Goal: Task Accomplishment & Management: Complete application form

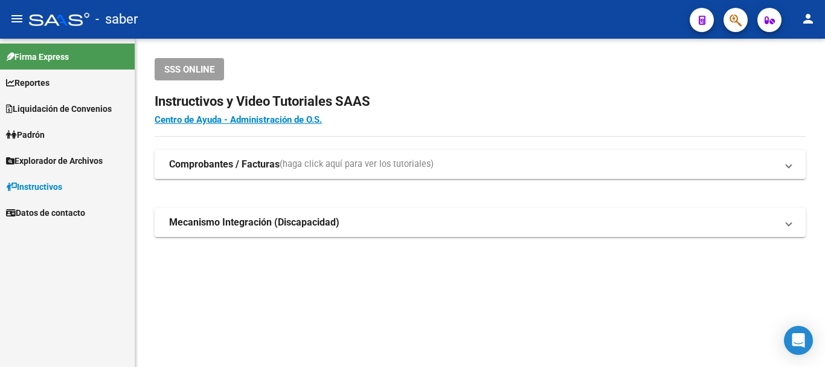
click at [746, 19] on button "button" at bounding box center [736, 20] width 24 height 24
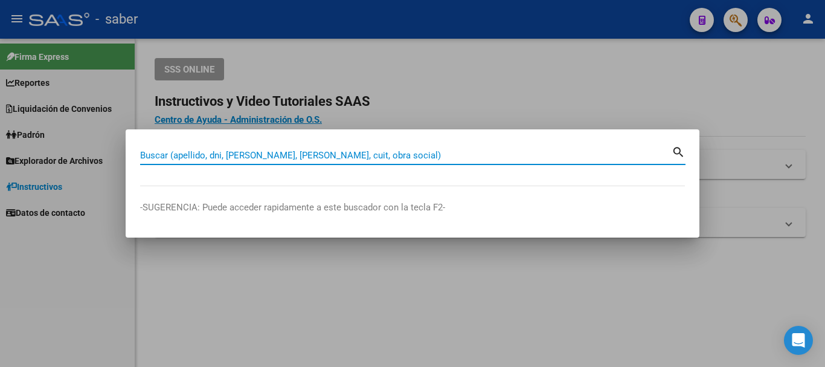
paste input "20373547604"
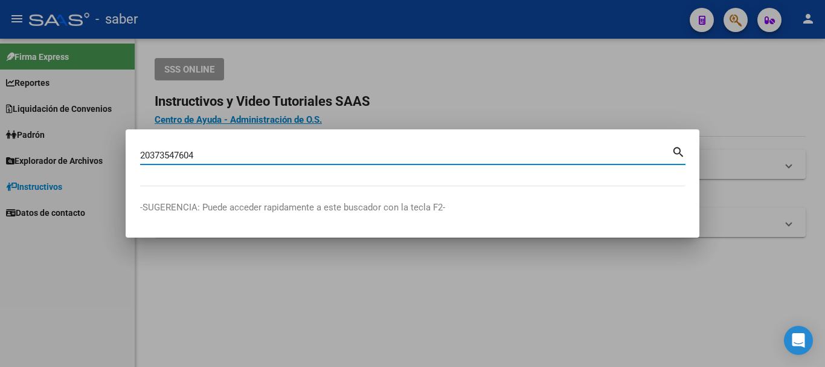
type input "20373547604"
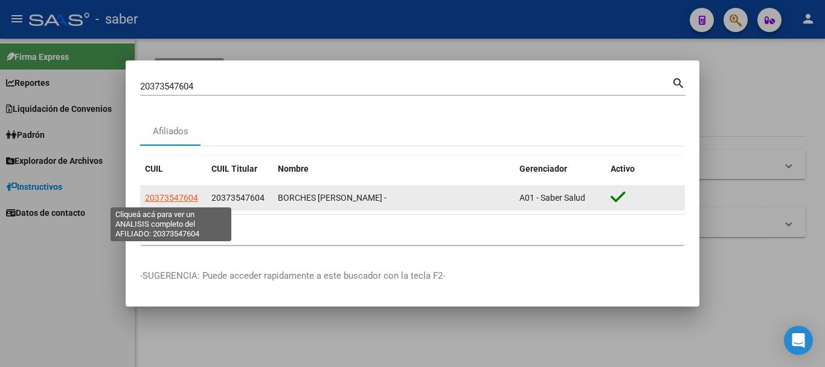
click at [169, 198] on span "20373547604" at bounding box center [171, 198] width 53 height 10
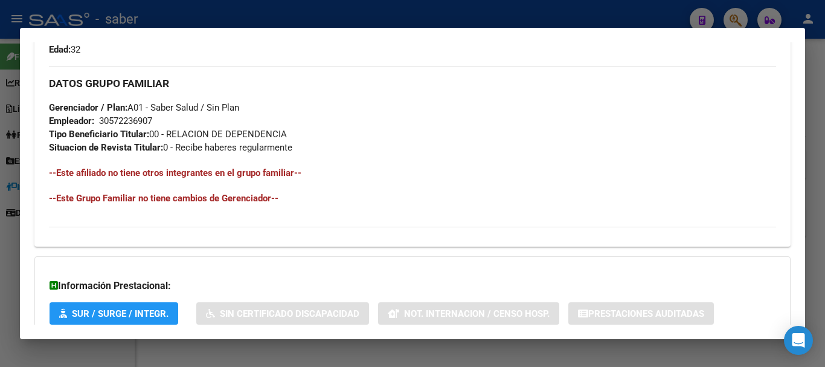
scroll to position [635, 0]
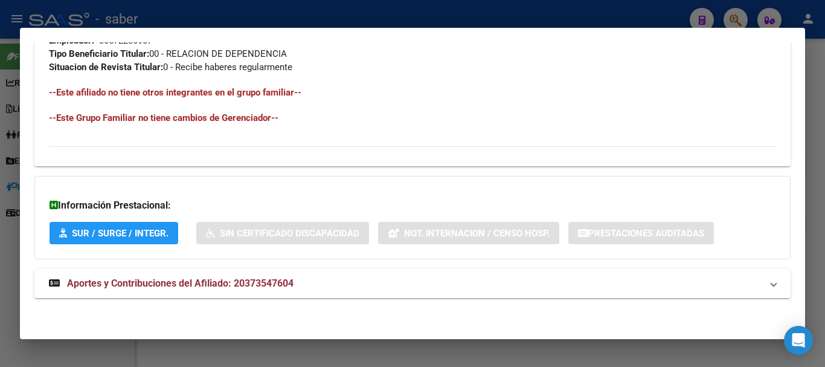
click at [236, 280] on span "Aportes y Contribuciones del Afiliado: 20373547604" at bounding box center [180, 282] width 227 height 11
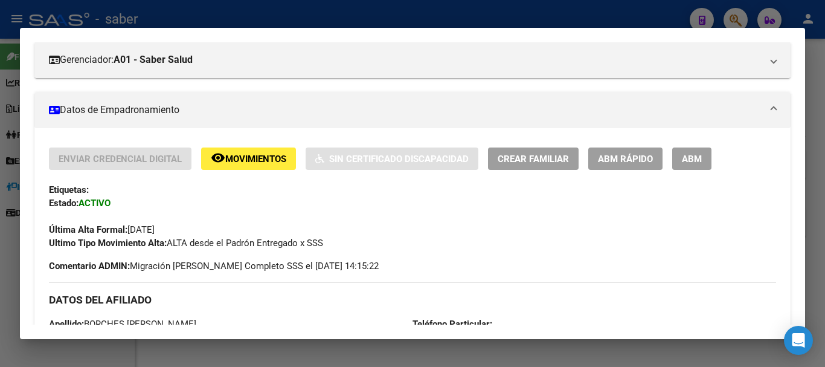
scroll to position [154, 0]
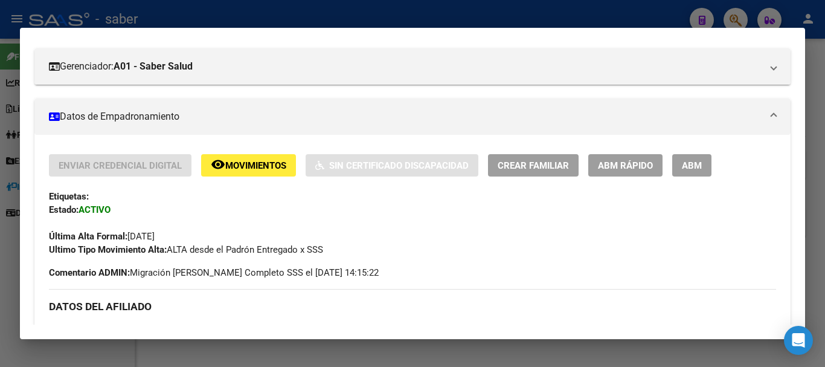
click at [679, 166] on button "ABM" at bounding box center [692, 165] width 39 height 22
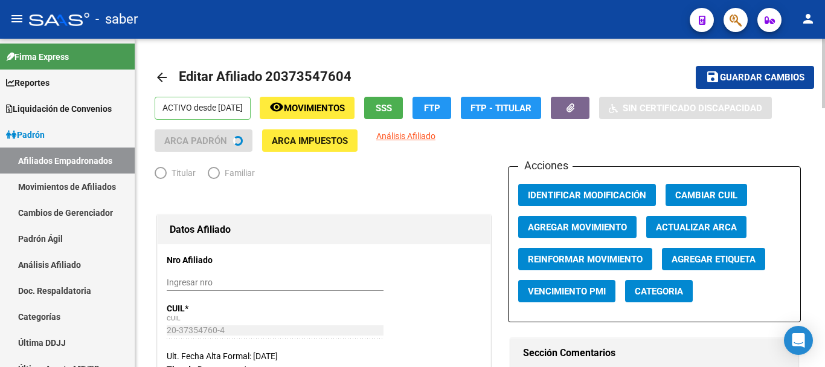
radio input "true"
type input "30-57223690-7"
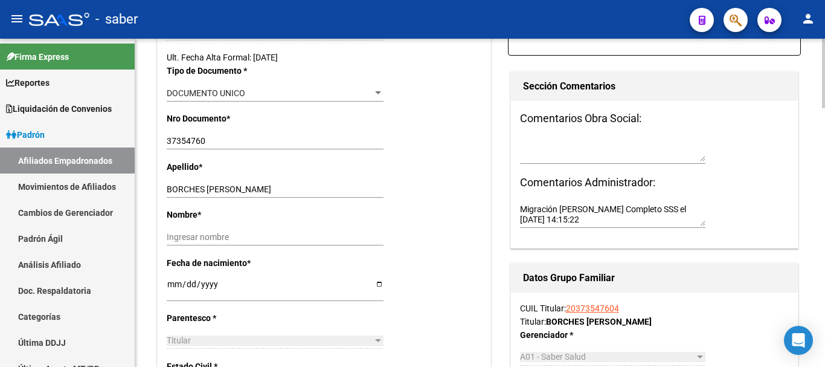
scroll to position [302, 0]
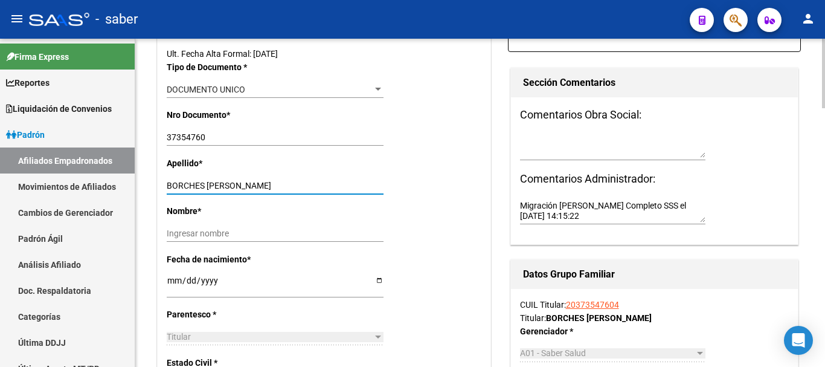
drag, startPoint x: 205, startPoint y: 182, endPoint x: 325, endPoint y: 181, distance: 119.7
click at [325, 181] on input "BORCHES [PERSON_NAME]" at bounding box center [275, 186] width 217 height 10
type input "BORCHES"
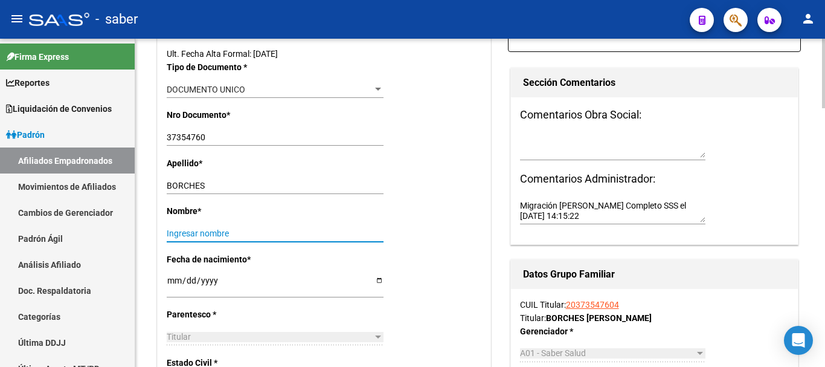
click at [208, 228] on input "Ingresar nombre" at bounding box center [275, 233] width 217 height 10
paste input "[PERSON_NAME]"
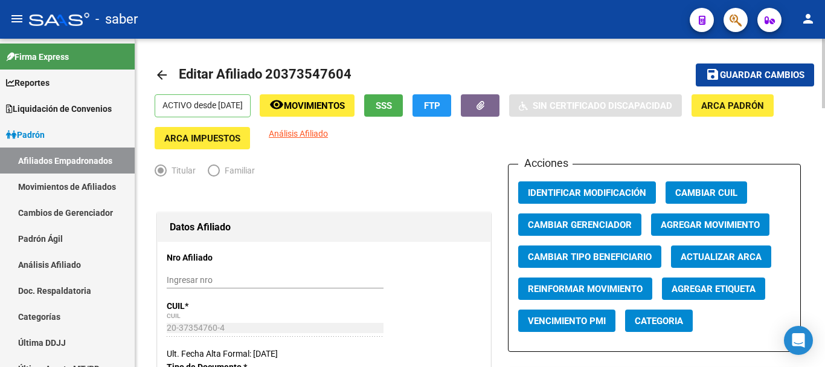
scroll to position [0, 0]
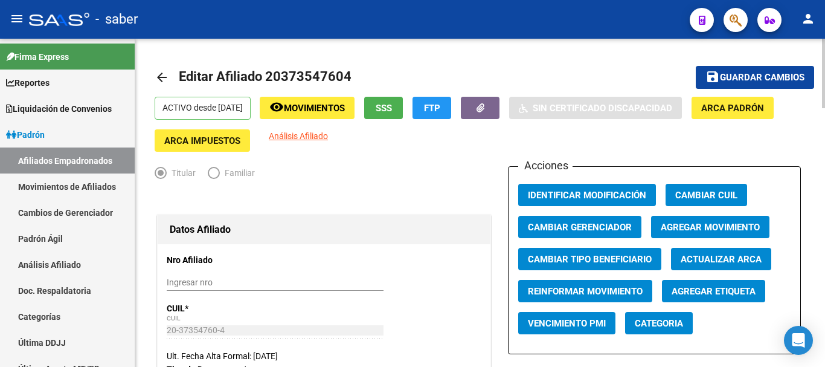
type input "[PERSON_NAME]"
click at [737, 79] on span "Guardar cambios" at bounding box center [762, 78] width 85 height 11
click at [711, 72] on mat-icon "save" at bounding box center [713, 76] width 15 height 15
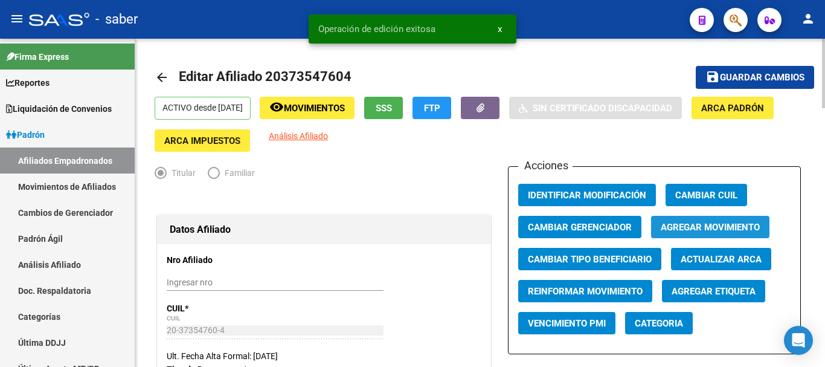
click at [709, 234] on button "Agregar Movimiento" at bounding box center [710, 227] width 118 height 22
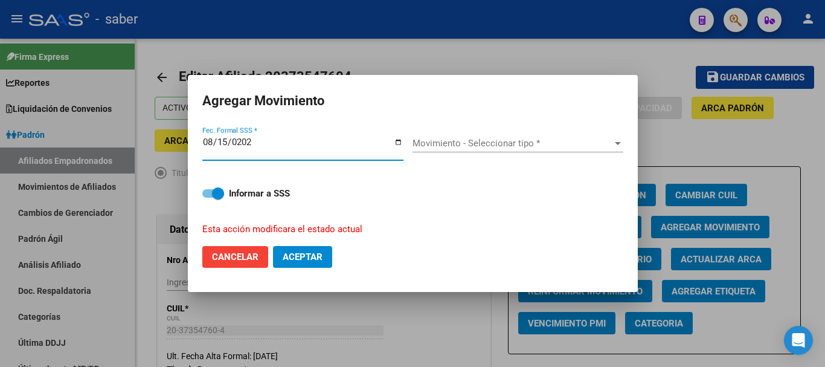
type input "[DATE]"
click at [499, 145] on span "Movimiento - Seleccionar tipo *" at bounding box center [513, 143] width 200 height 11
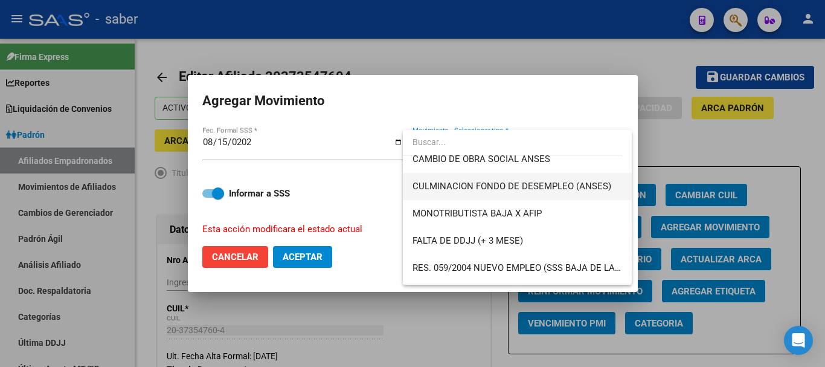
scroll to position [302, 0]
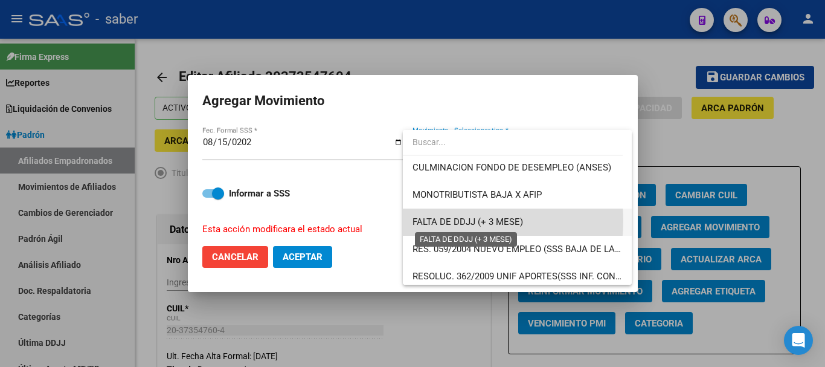
click at [444, 221] on span "FALTA DE DDJJ (+ 3 MESE)" at bounding box center [468, 221] width 111 height 11
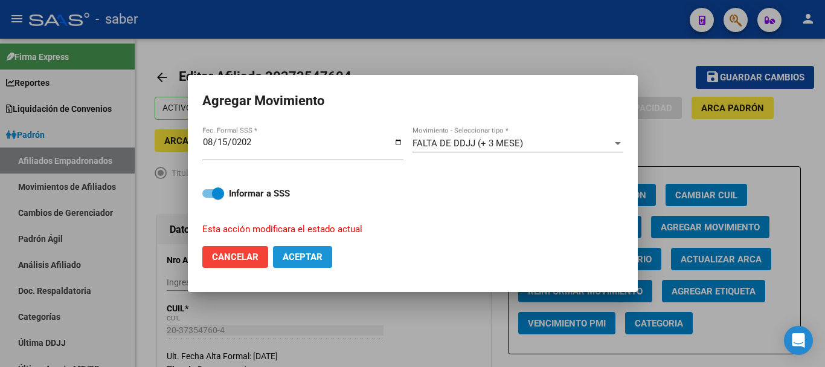
click at [288, 259] on span "Aceptar" at bounding box center [303, 256] width 40 height 11
checkbox input "false"
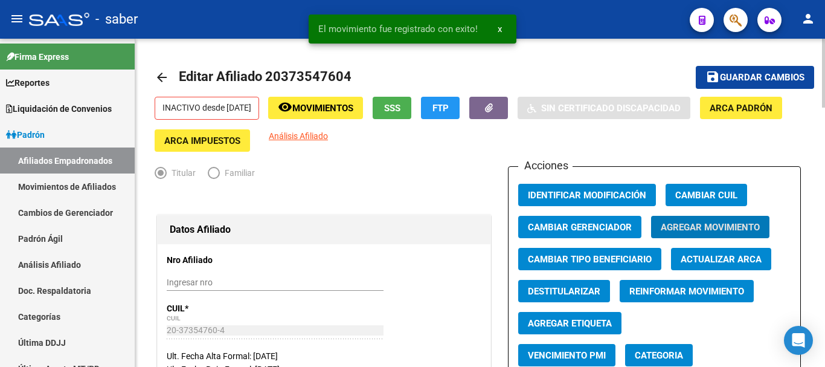
click at [743, 73] on span "Guardar cambios" at bounding box center [762, 78] width 85 height 11
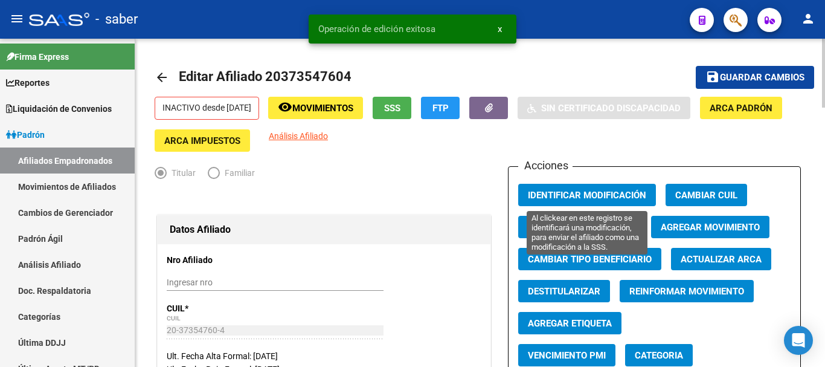
click at [551, 199] on span "Identificar Modificación" at bounding box center [587, 195] width 118 height 11
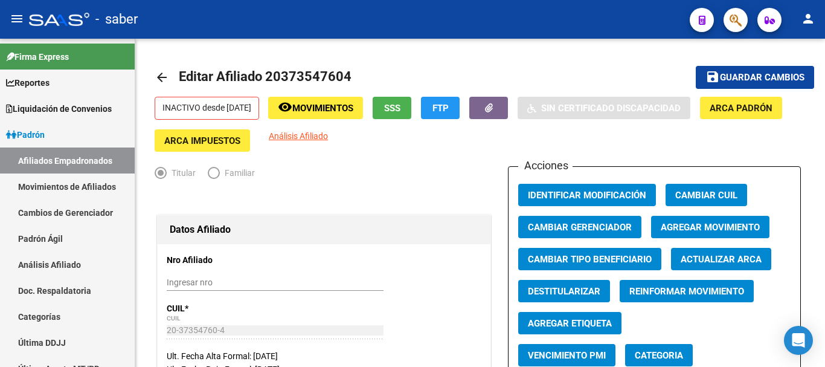
click at [728, 15] on button "button" at bounding box center [736, 20] width 24 height 24
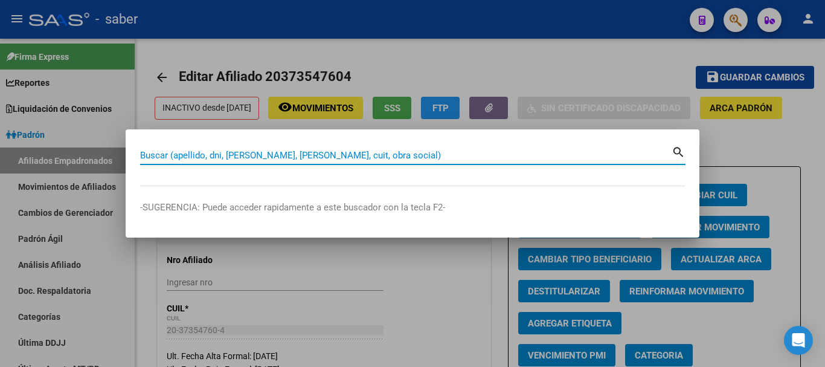
paste input "24391149824"
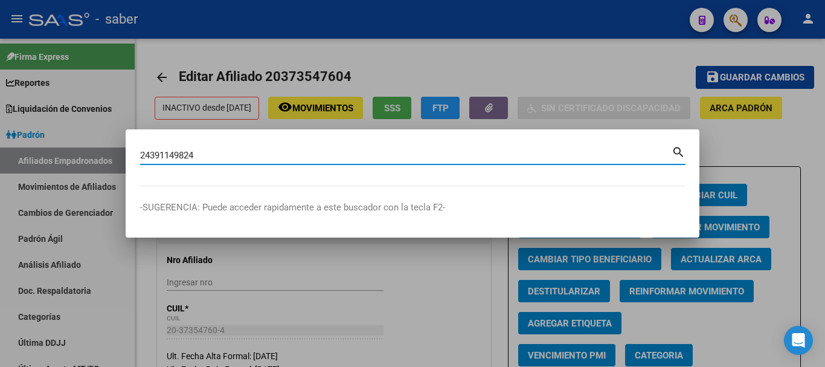
type input "24391149824"
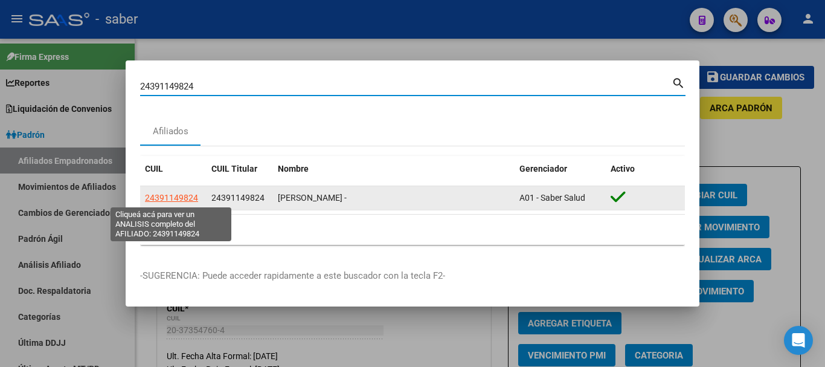
click at [184, 196] on span "24391149824" at bounding box center [171, 198] width 53 height 10
type textarea "24391149824"
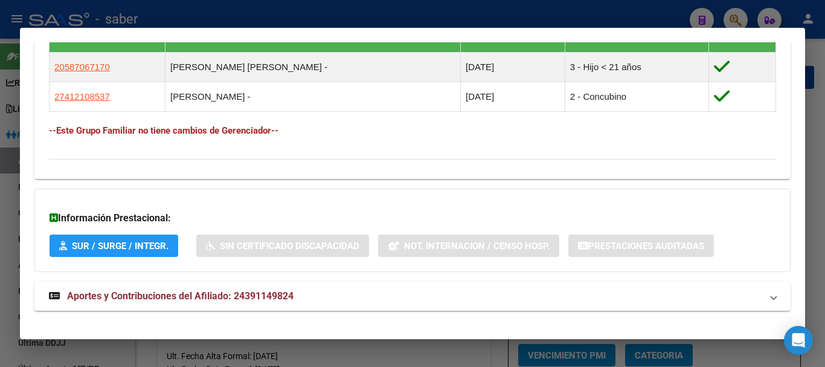
scroll to position [708, 0]
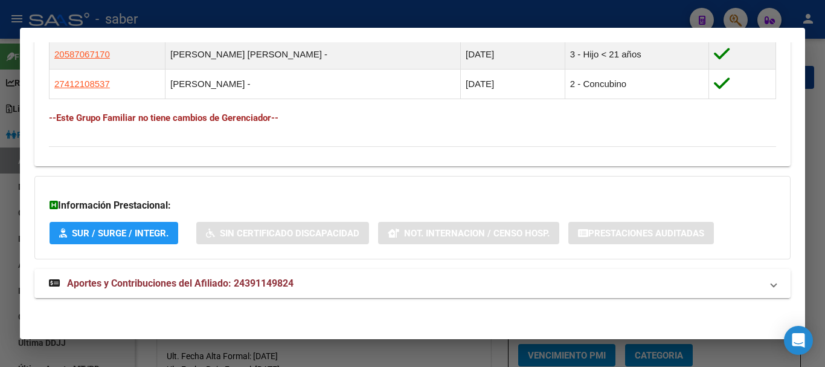
click at [269, 283] on span "Aportes y Contribuciones del Afiliado: 24391149824" at bounding box center [180, 282] width 227 height 11
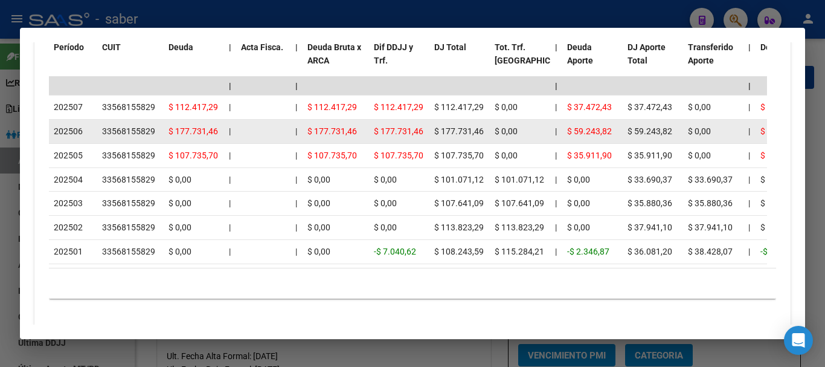
scroll to position [1191, 0]
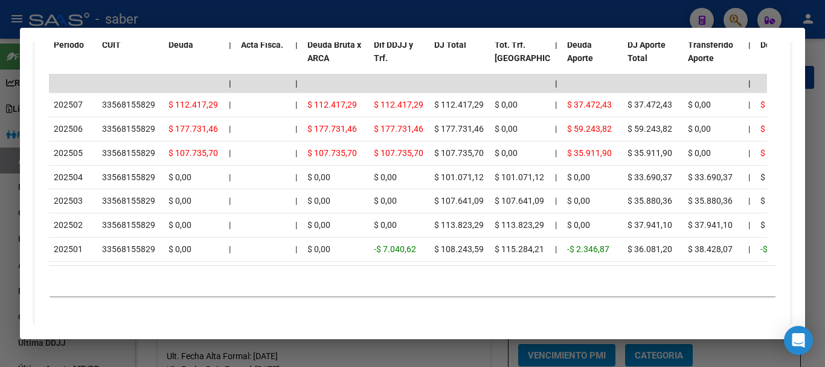
click at [732, 15] on div at bounding box center [412, 183] width 825 height 367
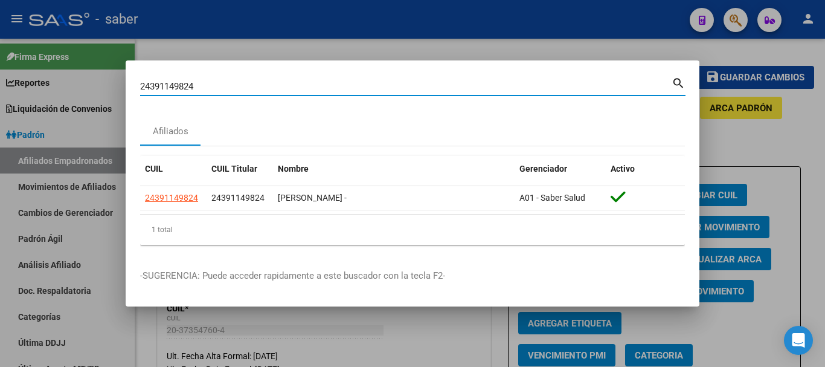
drag, startPoint x: 205, startPoint y: 85, endPoint x: 128, endPoint y: 76, distance: 77.4
click at [121, 76] on div "24391149824 Buscar (apellido, dni, cuil, nro traspaso, cuit, obra social) searc…" at bounding box center [412, 183] width 825 height 367
paste input "0460033196"
type input "20460033196"
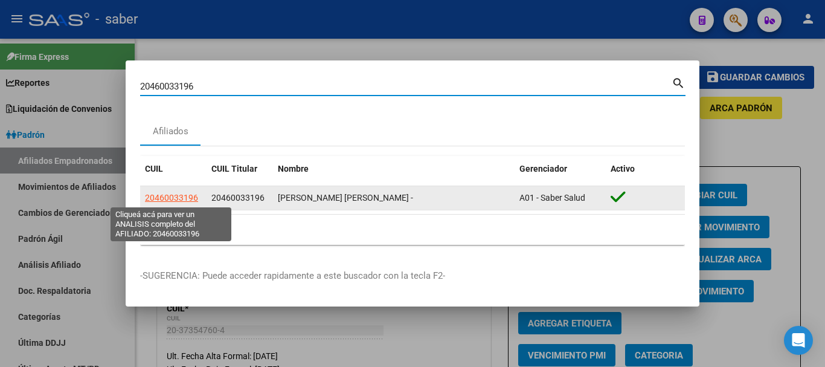
click at [177, 197] on span "20460033196" at bounding box center [171, 198] width 53 height 10
type textarea "20460033196"
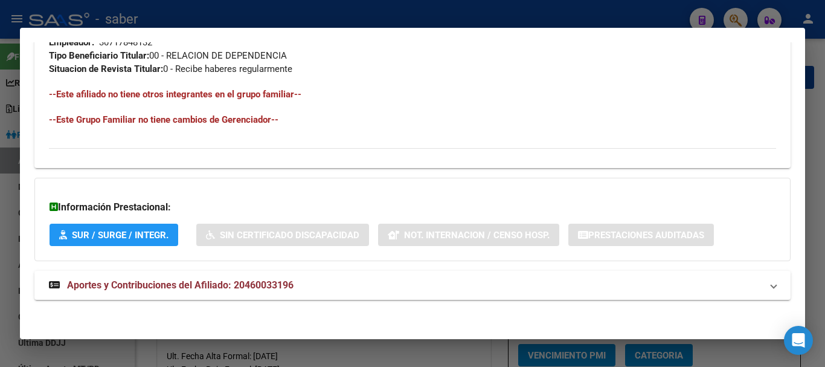
scroll to position [635, 0]
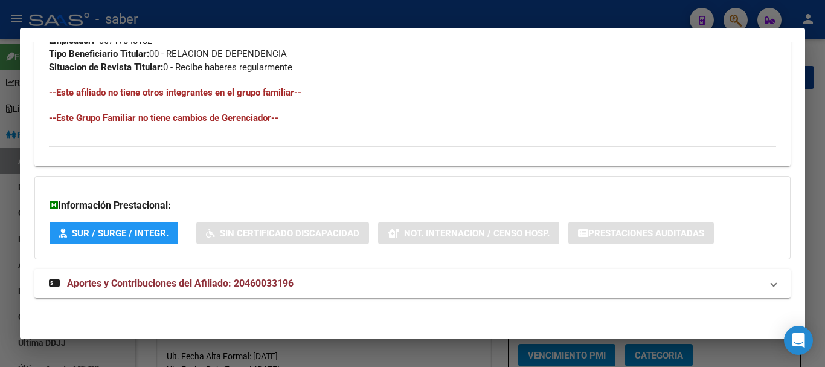
click at [227, 282] on span "Aportes y Contribuciones del Afiliado: 20460033196" at bounding box center [180, 282] width 227 height 11
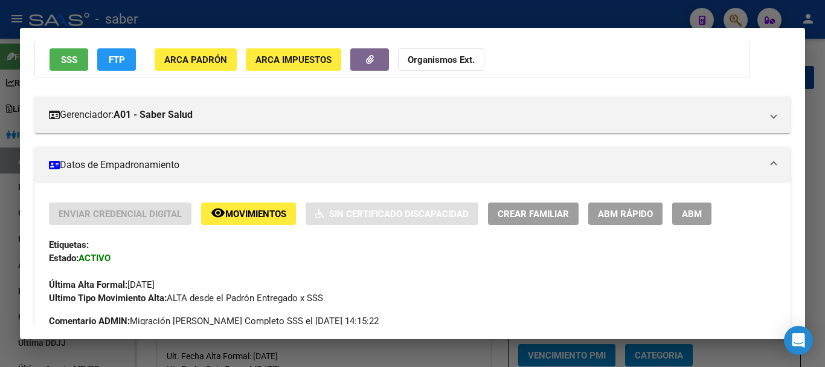
scroll to position [8, 0]
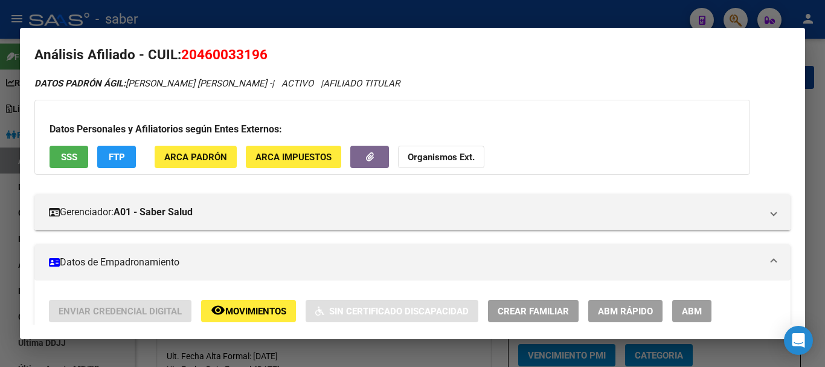
click at [696, 312] on span "ABM" at bounding box center [692, 311] width 20 height 11
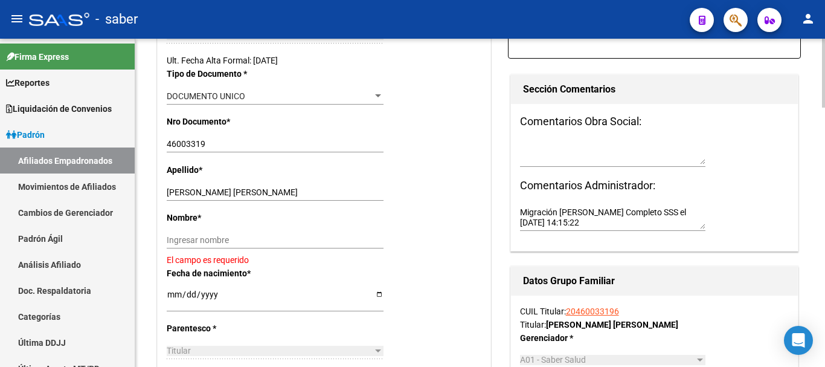
scroll to position [302, 0]
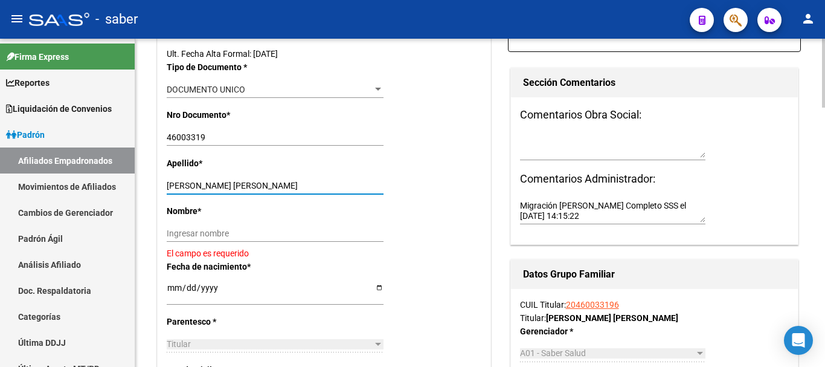
drag, startPoint x: 234, startPoint y: 185, endPoint x: 273, endPoint y: 184, distance: 38.1
click at [273, 184] on input "[PERSON_NAME] [PERSON_NAME]" at bounding box center [275, 186] width 217 height 10
type input "[PERSON_NAME]"
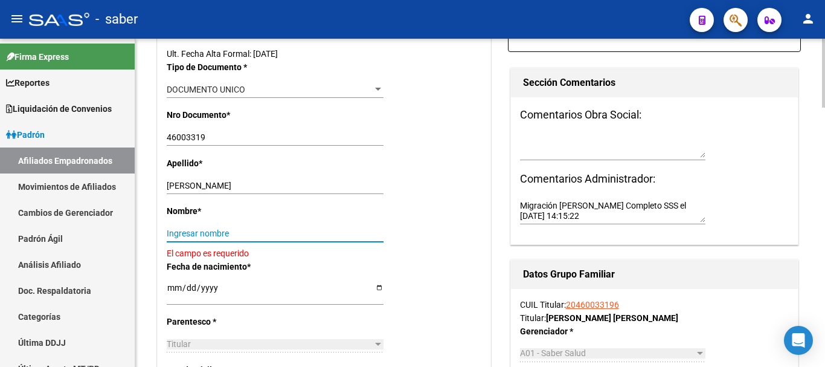
click at [188, 233] on input "Ingresar nombre" at bounding box center [275, 233] width 217 height 10
paste input "[PERSON_NAME]"
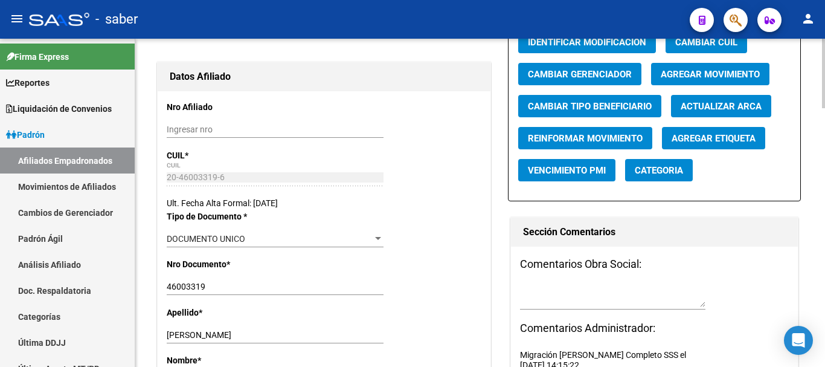
scroll to position [0, 0]
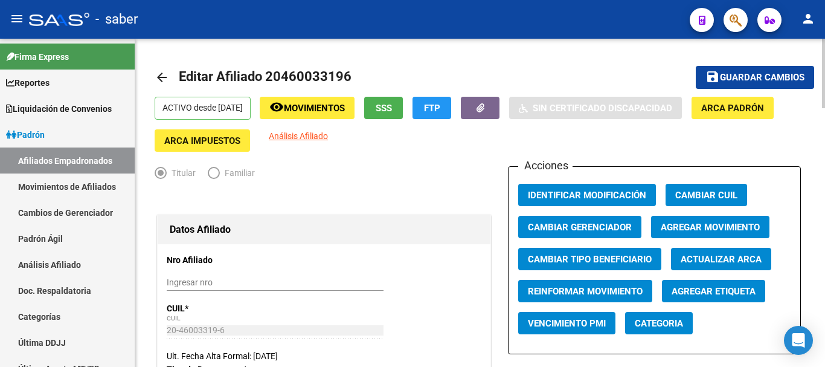
type input "[PERSON_NAME]"
click at [693, 226] on span "Agregar Movimiento" at bounding box center [710, 227] width 99 height 11
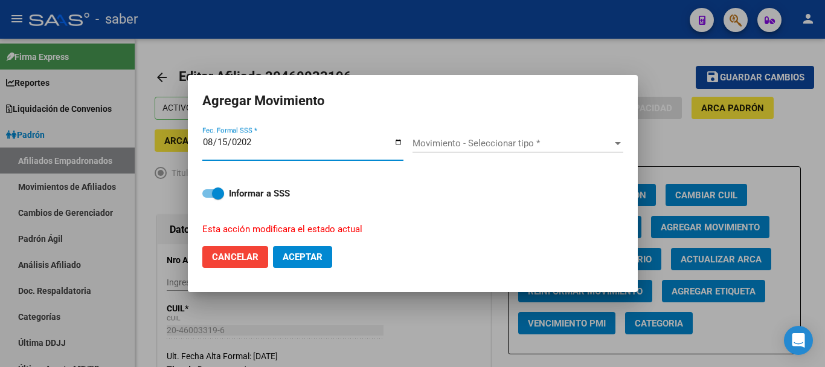
type input "[DATE]"
click at [491, 142] on span "Movimiento - Seleccionar tipo *" at bounding box center [513, 143] width 200 height 11
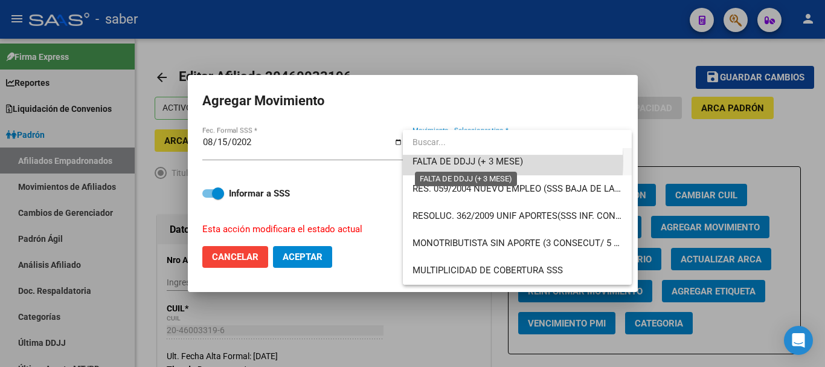
click at [441, 161] on span "FALTA DE DDJJ (+ 3 MESE)" at bounding box center [468, 161] width 111 height 11
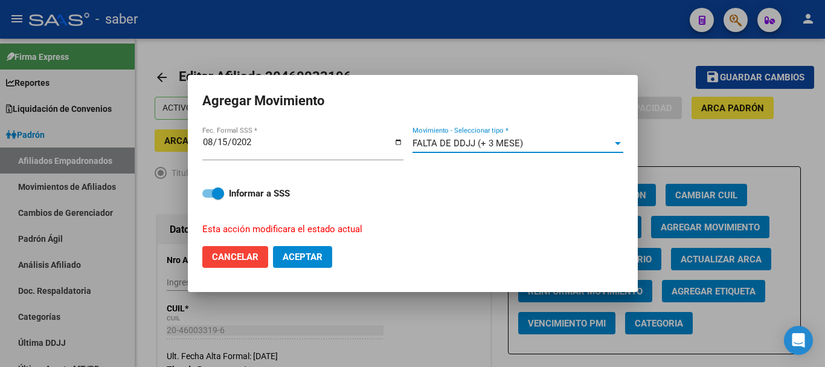
click at [296, 254] on span "Aceptar" at bounding box center [303, 256] width 40 height 11
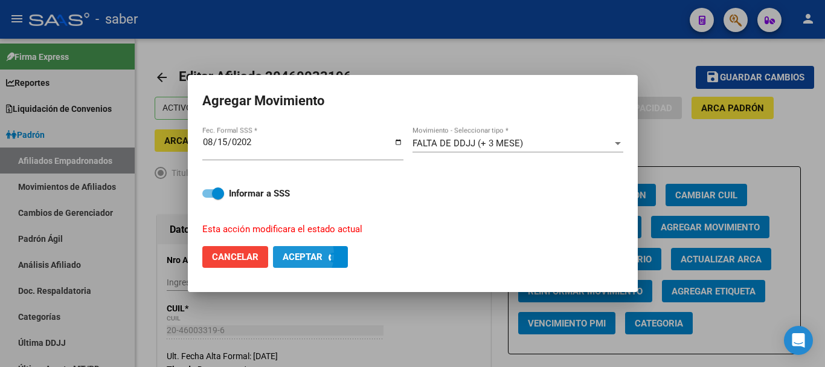
checkbox input "false"
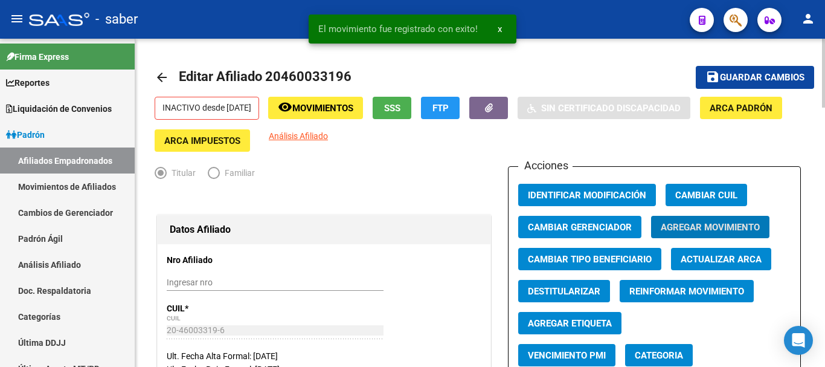
click at [791, 74] on span "Guardar cambios" at bounding box center [762, 78] width 85 height 11
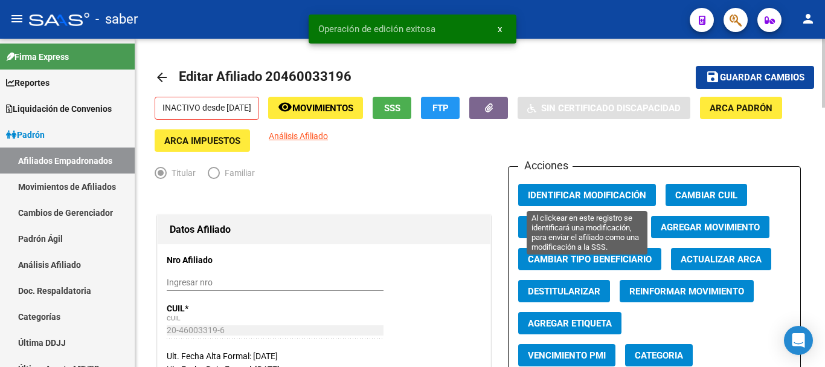
click at [594, 189] on button "Identificar Modificación" at bounding box center [587, 195] width 138 height 22
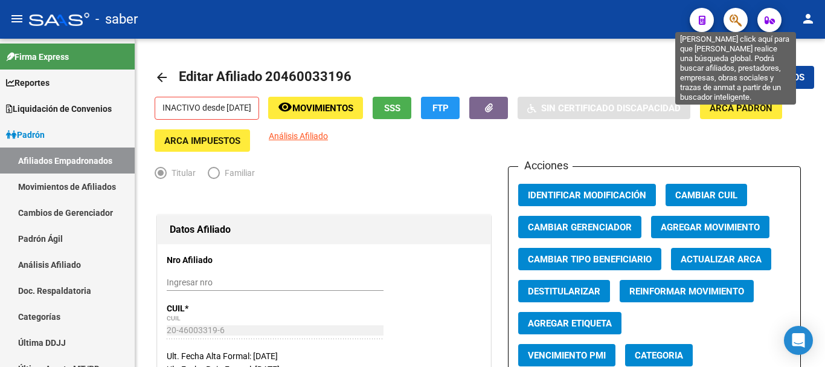
click at [740, 19] on icon "button" at bounding box center [736, 20] width 12 height 14
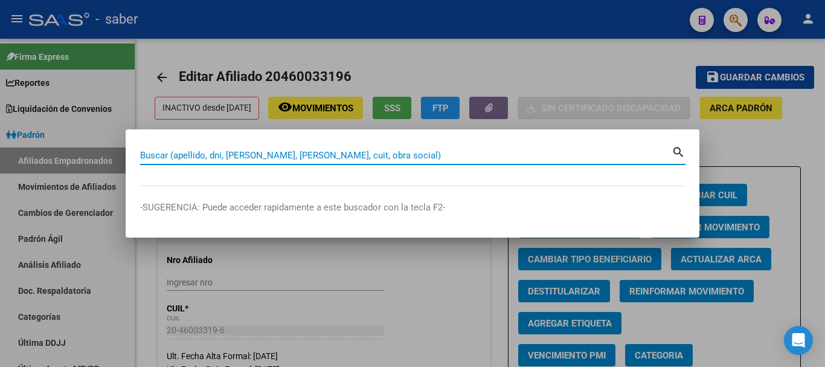
paste input "20224547545"
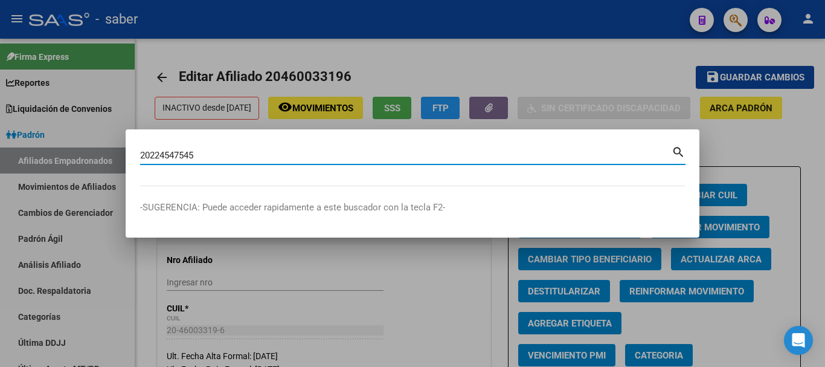
type input "20224547545"
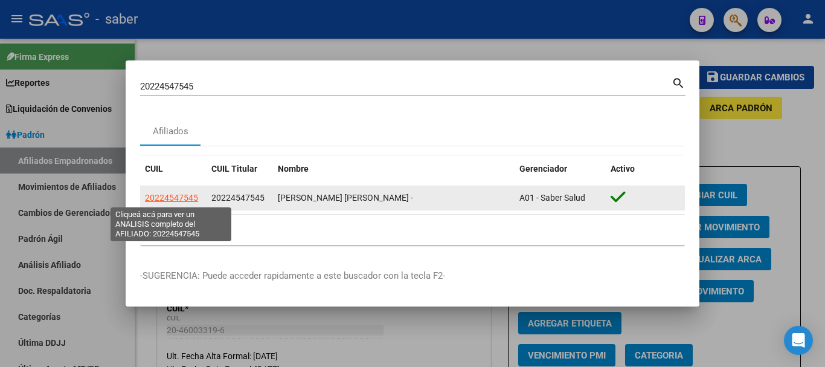
click at [181, 193] on span "20224547545" at bounding box center [171, 198] width 53 height 10
type textarea "20224547545"
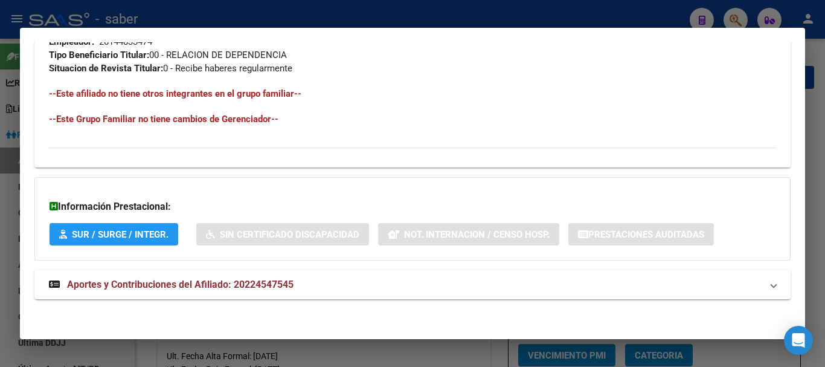
scroll to position [635, 0]
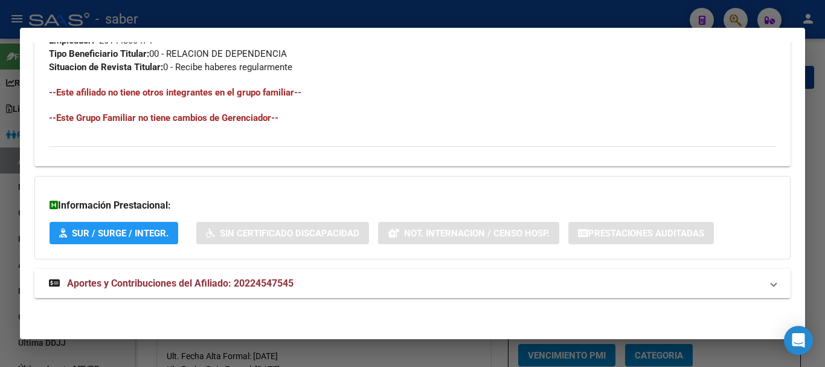
click at [212, 285] on span "Aportes y Contribuciones del Afiliado: 20224547545" at bounding box center [180, 282] width 227 height 11
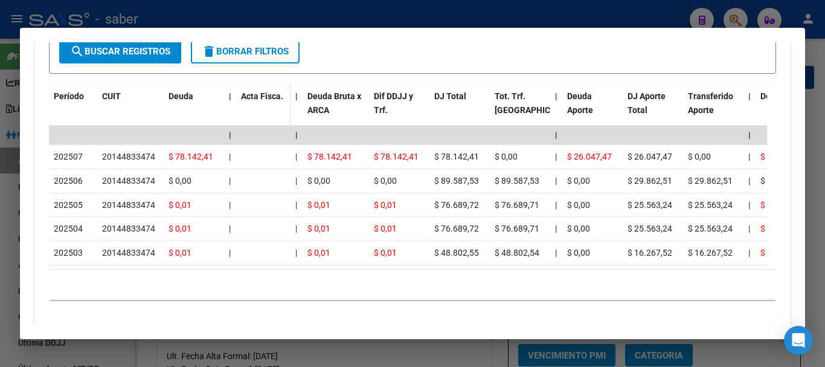
scroll to position [1110, 0]
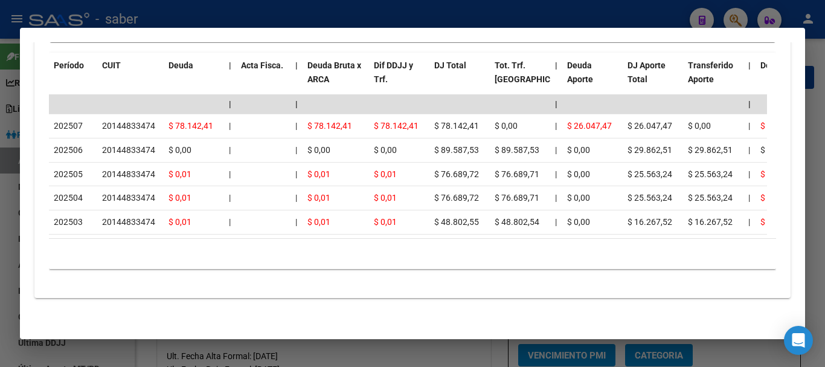
click at [66, 22] on div at bounding box center [412, 183] width 825 height 367
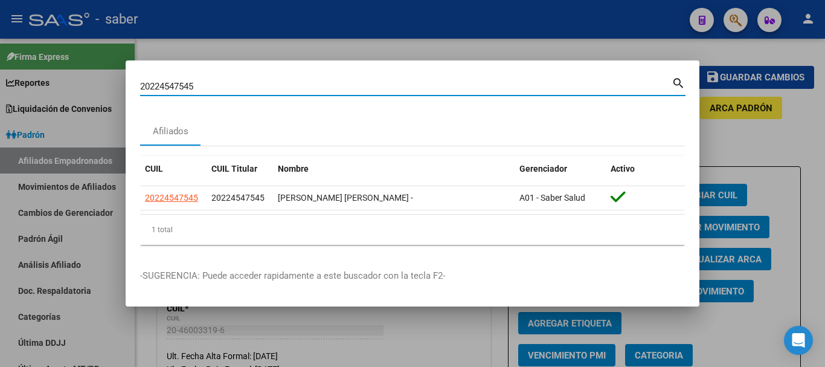
drag, startPoint x: 210, startPoint y: 86, endPoint x: 117, endPoint y: 86, distance: 93.7
click at [117, 86] on div "20224547545 Buscar (apellido, dni, cuil, nro traspaso, cuit, obra social) searc…" at bounding box center [412, 183] width 825 height 367
paste input "369166787"
type input "20369166787"
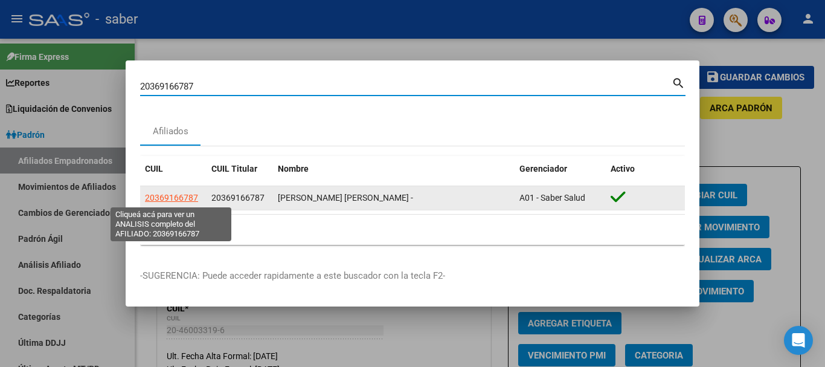
click at [154, 198] on span "20369166787" at bounding box center [171, 198] width 53 height 10
type textarea "20369166787"
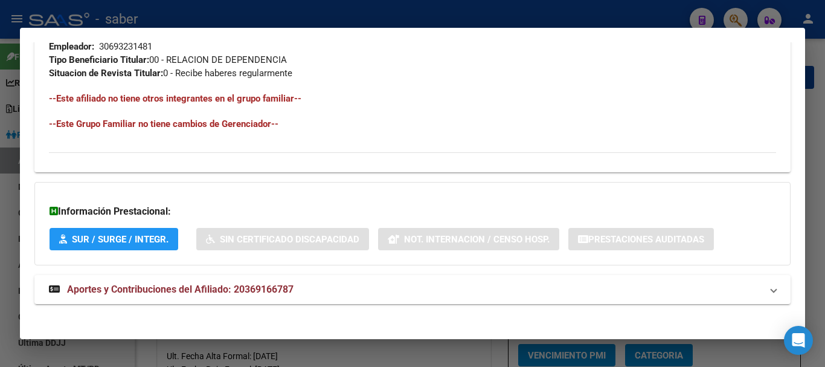
scroll to position [635, 0]
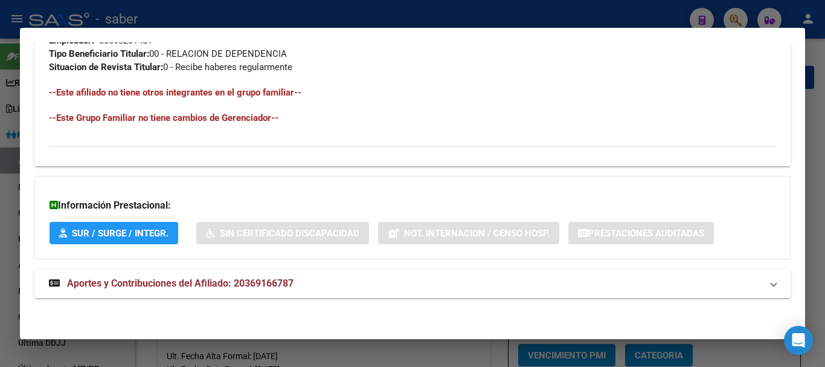
click at [225, 278] on span "Aportes y Contribuciones del Afiliado: 20369166787" at bounding box center [180, 282] width 227 height 11
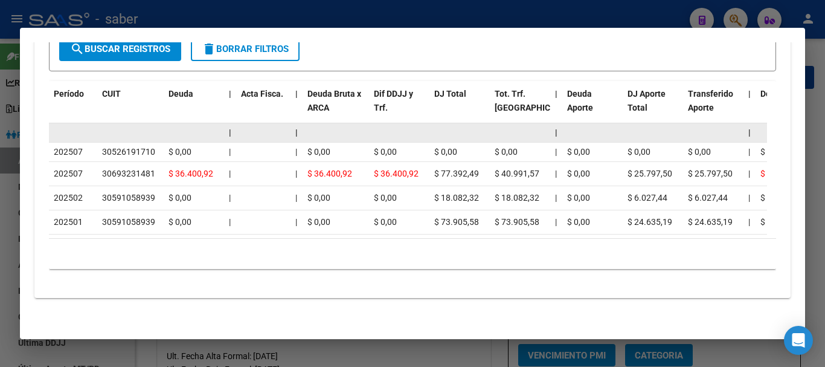
scroll to position [1080, 0]
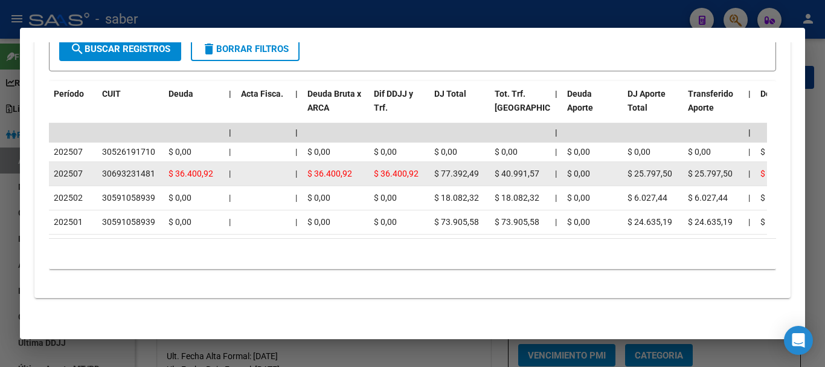
drag, startPoint x: 103, startPoint y: 159, endPoint x: 153, endPoint y: 161, distance: 50.2
click at [153, 167] on div "30693231481" at bounding box center [128, 174] width 53 height 14
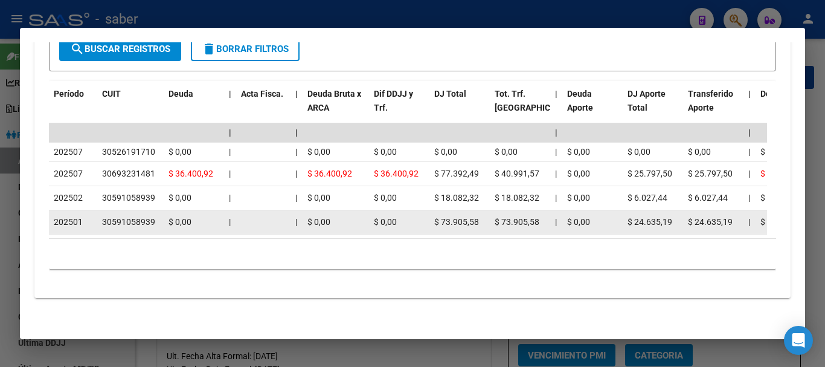
copy div "30693231481"
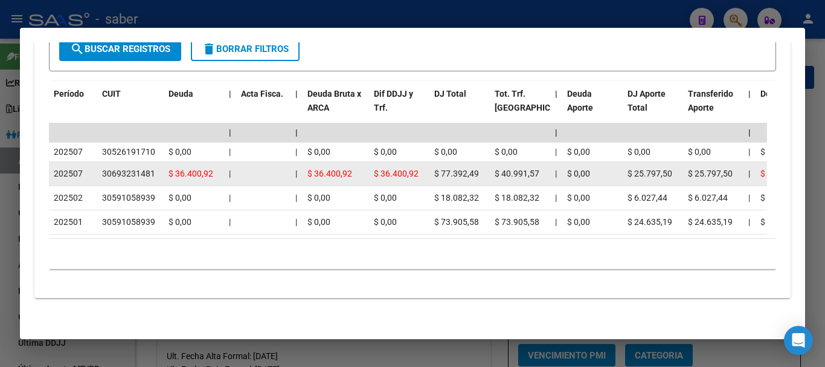
copy div "30693231481"
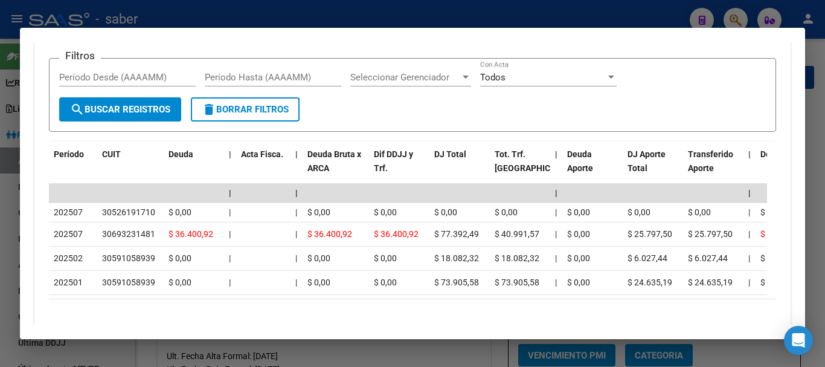
scroll to position [960, 0]
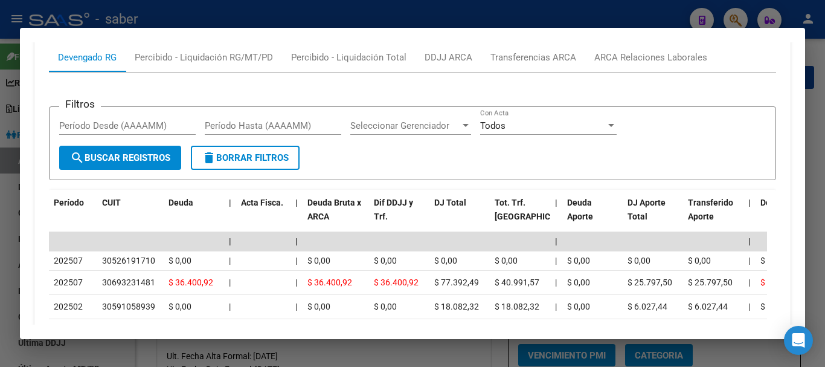
click at [741, 18] on div at bounding box center [412, 183] width 825 height 367
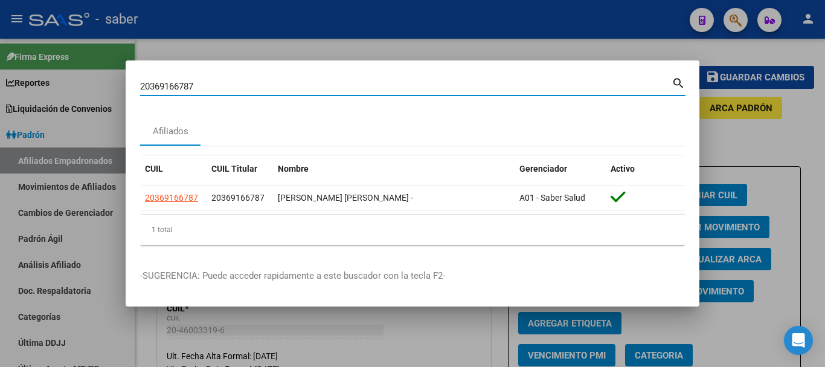
drag, startPoint x: 208, startPoint y: 87, endPoint x: 76, endPoint y: 80, distance: 133.1
click at [76, 80] on div "20369166787 Buscar (apellido, dni, cuil, nro traspaso, cuit, obra social) searc…" at bounding box center [412, 183] width 825 height 367
paste input "296545113"
type input "20296545113"
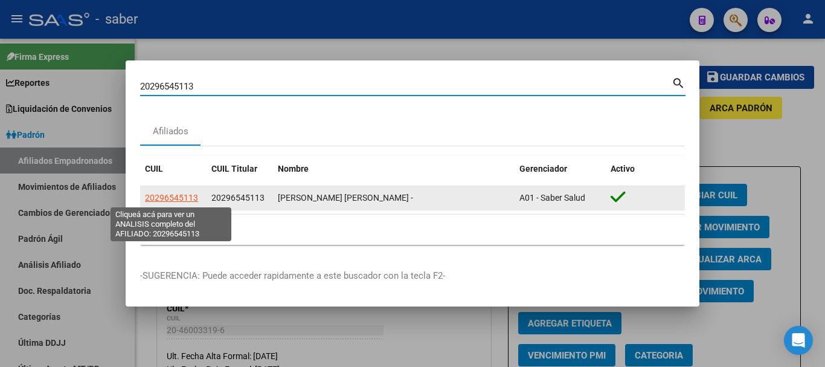
click at [160, 193] on span "20296545113" at bounding box center [171, 198] width 53 height 10
type textarea "20296545113"
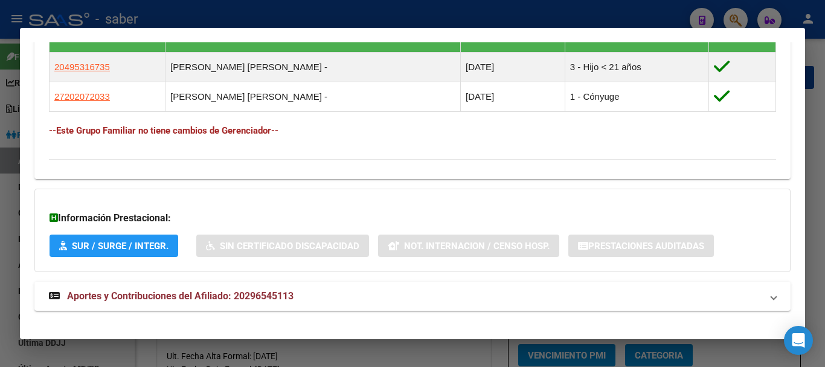
scroll to position [708, 0]
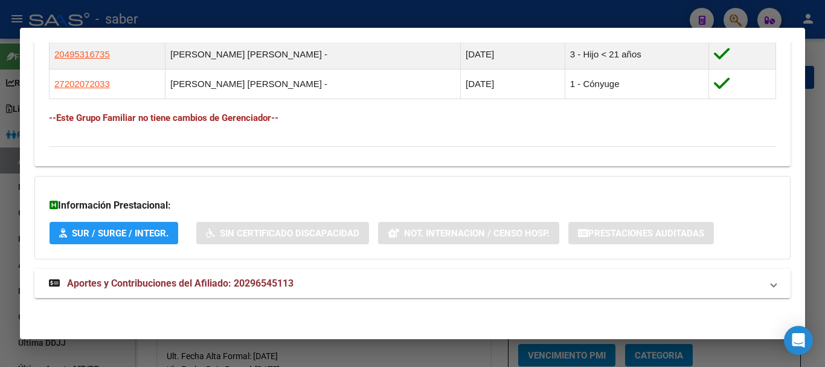
click at [239, 282] on span "Aportes y Contribuciones del Afiliado: 20296545113" at bounding box center [180, 282] width 227 height 11
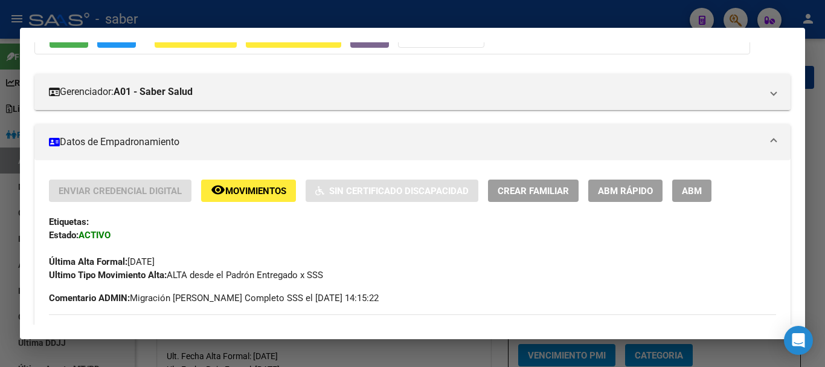
scroll to position [82, 0]
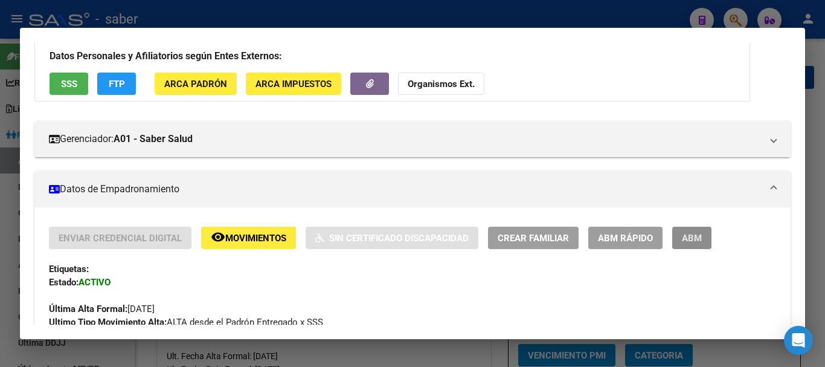
click at [701, 234] on span "ABM" at bounding box center [692, 238] width 20 height 11
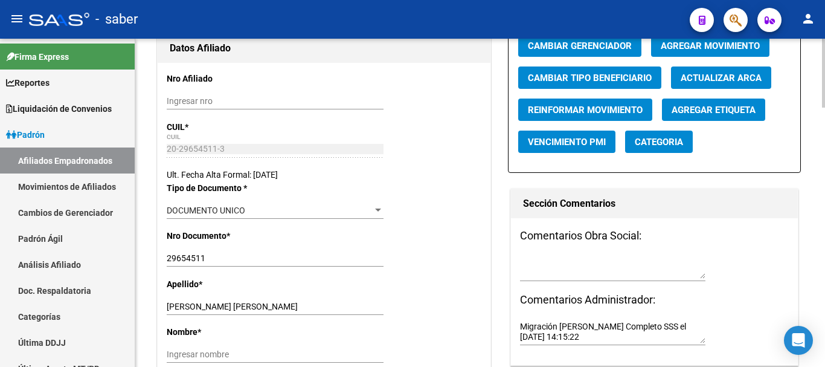
scroll to position [242, 0]
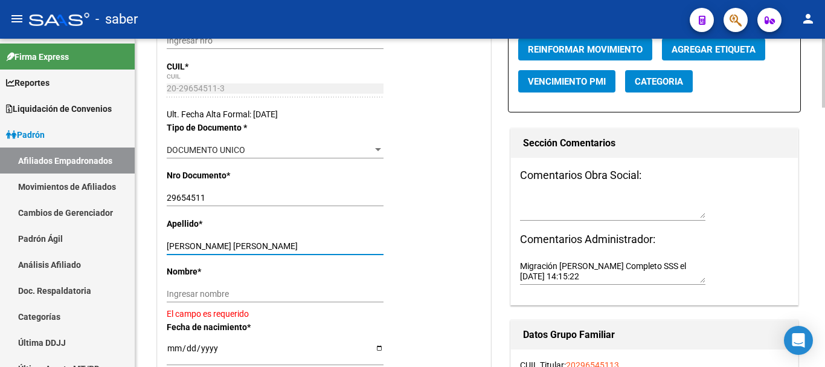
drag, startPoint x: 201, startPoint y: 245, endPoint x: 300, endPoint y: 245, distance: 99.1
click at [300, 245] on input "[PERSON_NAME] [PERSON_NAME]" at bounding box center [275, 246] width 217 height 10
type input "[PERSON_NAME]"
click at [230, 299] on input "Ingresar nombre" at bounding box center [275, 294] width 217 height 10
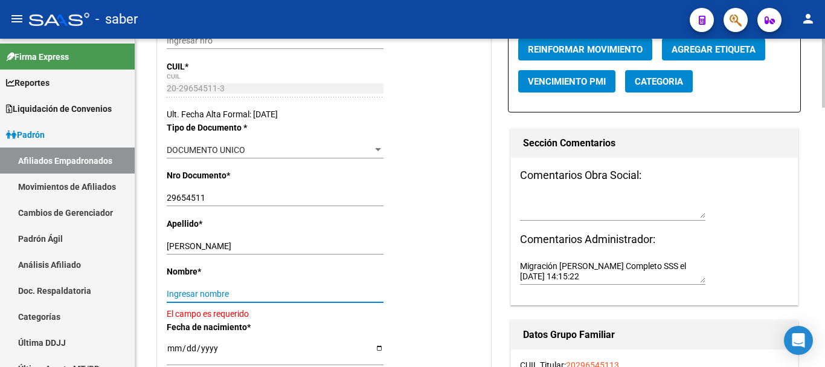
paste input "[PERSON_NAME]"
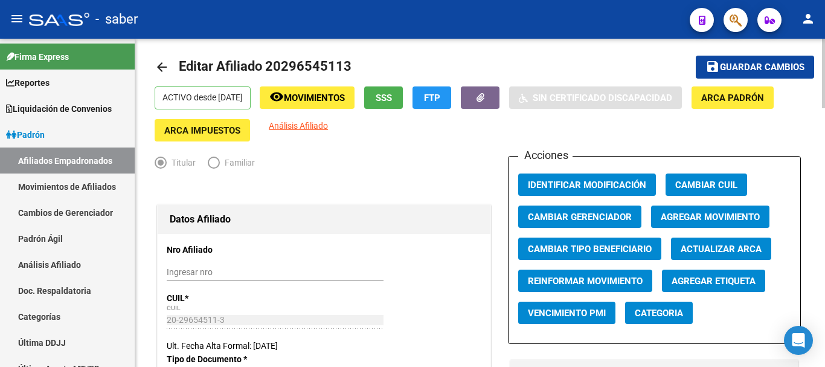
scroll to position [0, 0]
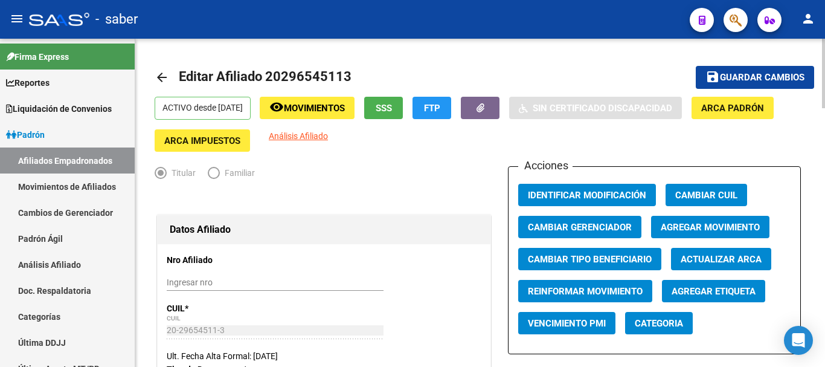
type input "[PERSON_NAME]"
click at [680, 221] on span "Agregar Movimiento" at bounding box center [710, 226] width 99 height 11
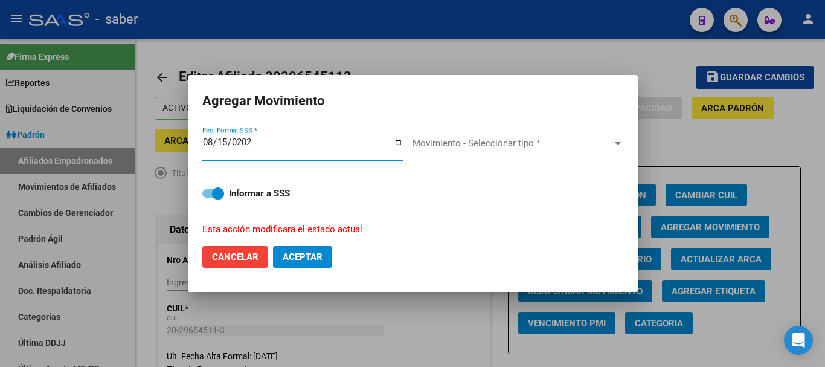
type input "[DATE]"
click at [486, 140] on span "Movimiento - Seleccionar tipo *" at bounding box center [513, 143] width 200 height 11
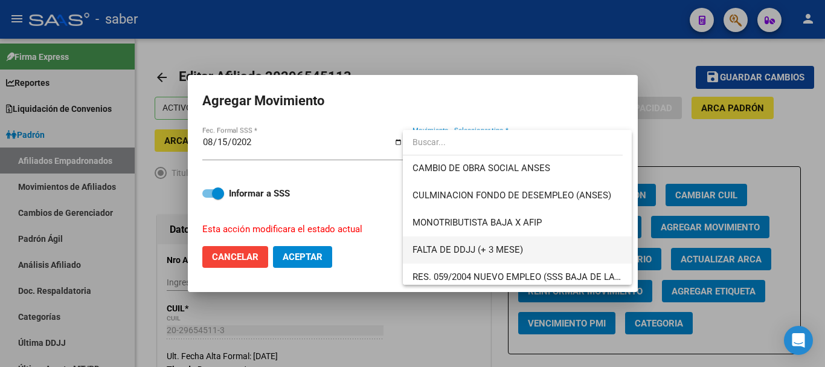
scroll to position [302, 0]
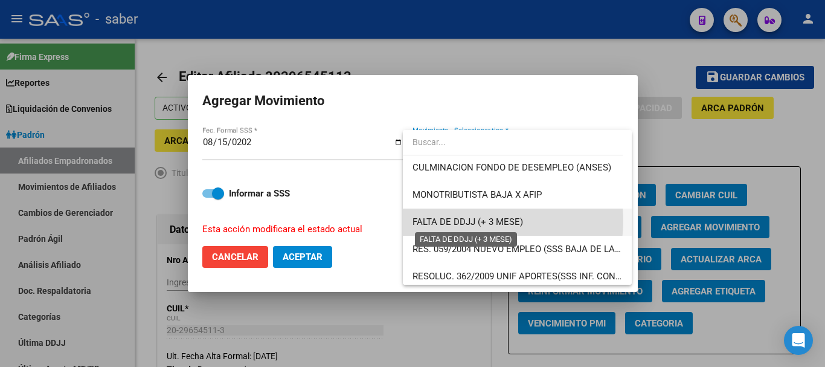
click at [488, 221] on span "FALTA DE DDJJ (+ 3 MESE)" at bounding box center [468, 221] width 111 height 11
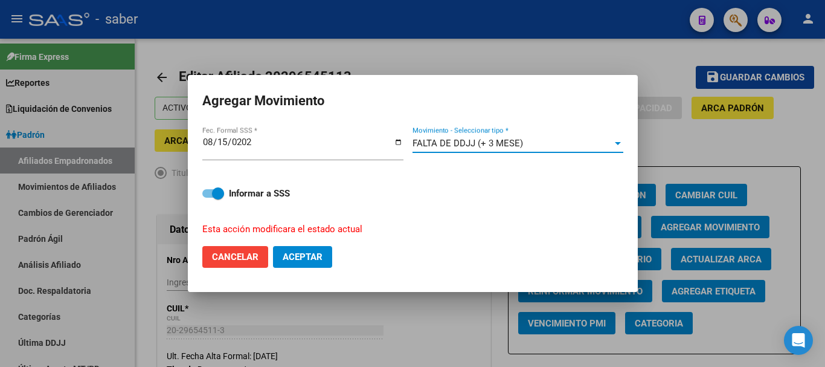
click at [294, 258] on span "Aceptar" at bounding box center [303, 256] width 40 height 11
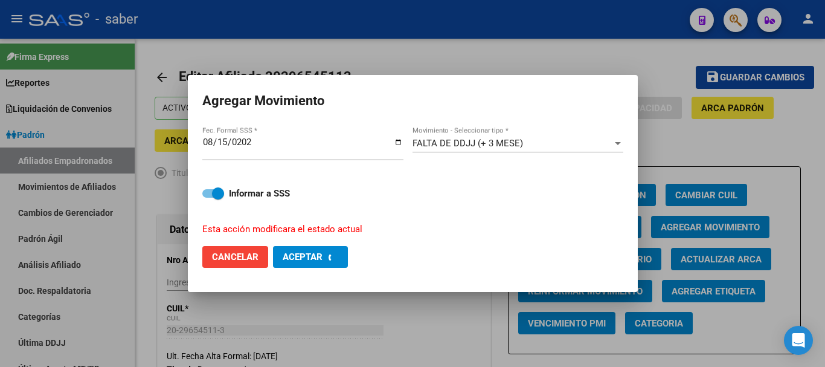
checkbox input "false"
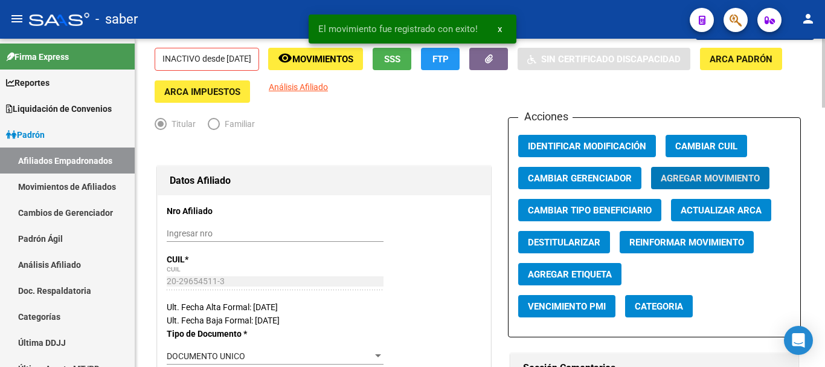
scroll to position [0, 0]
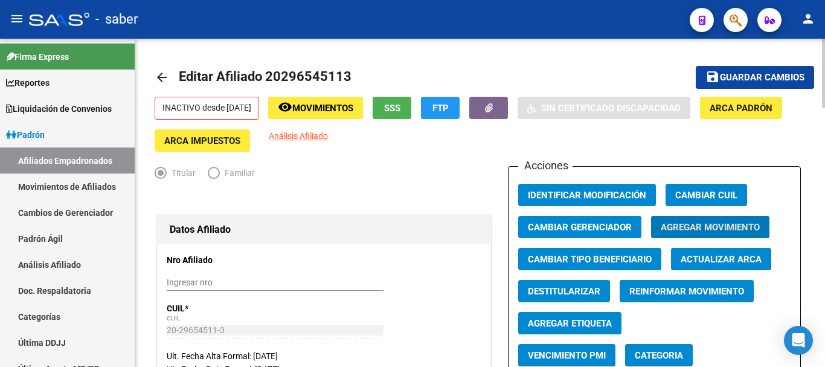
click at [744, 82] on span "Guardar cambios" at bounding box center [762, 78] width 85 height 11
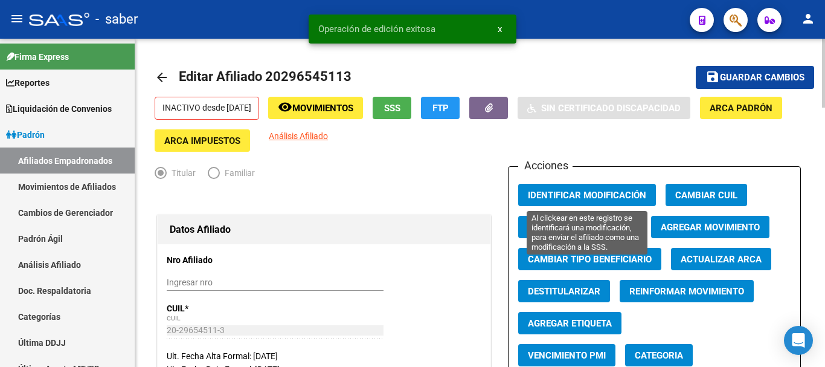
click at [553, 195] on span "Identificar Modificación" at bounding box center [587, 195] width 118 height 11
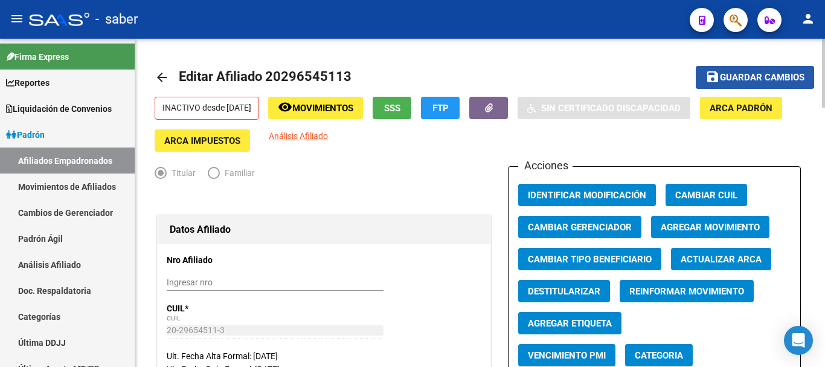
click at [724, 74] on span "Guardar cambios" at bounding box center [762, 78] width 85 height 11
click at [724, 11] on app-search-popup at bounding box center [736, 18] width 24 height 15
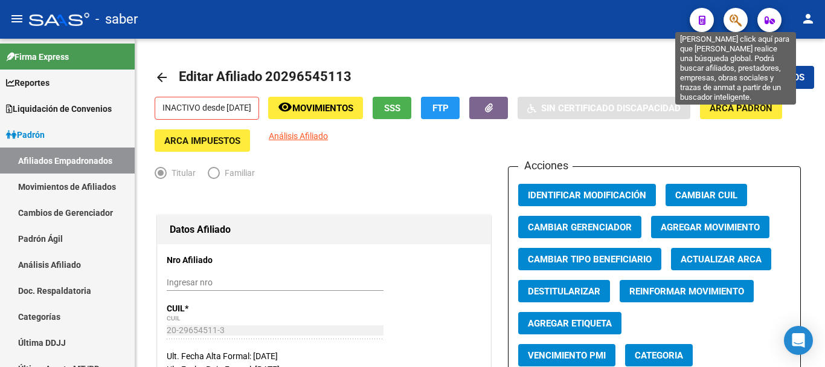
click at [734, 19] on icon "button" at bounding box center [736, 20] width 12 height 14
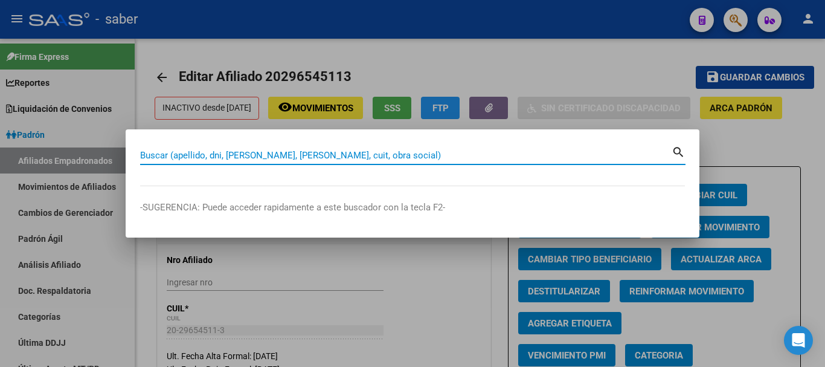
paste input "20957732780"
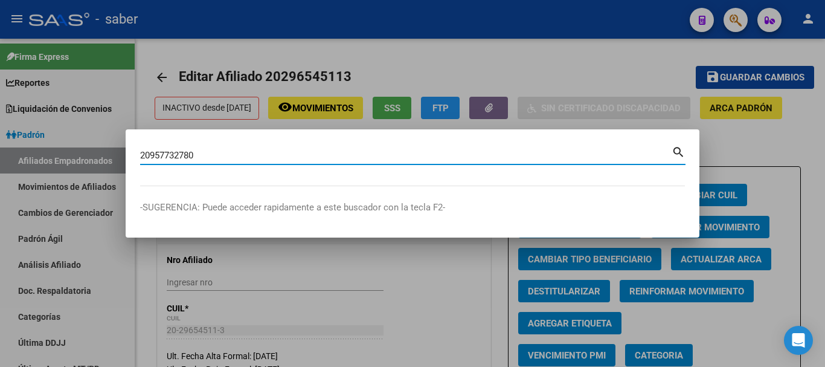
type input "20957732780"
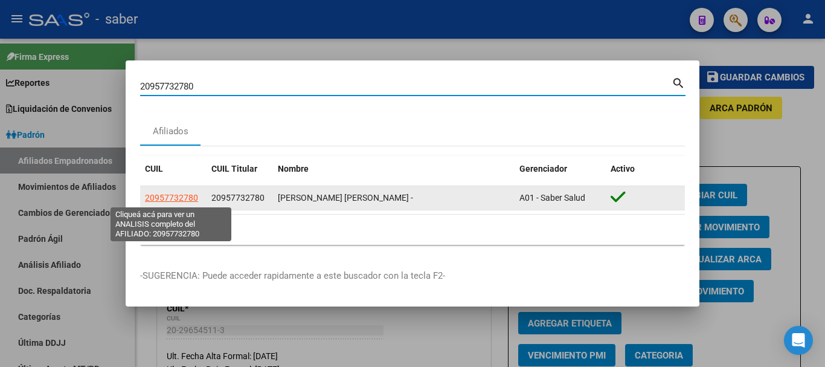
click at [169, 195] on span "20957732780" at bounding box center [171, 198] width 53 height 10
type textarea "20957732780"
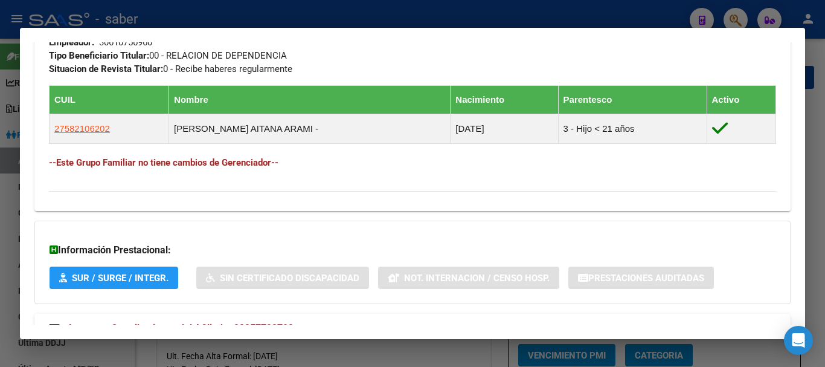
scroll to position [678, 0]
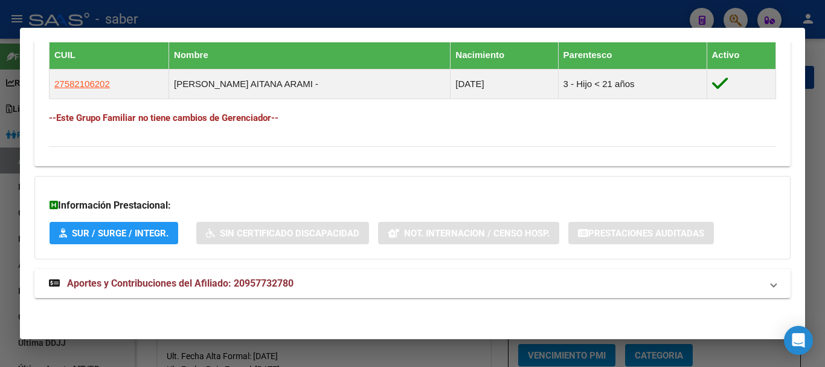
click at [256, 284] on span "Aportes y Contribuciones del Afiliado: 20957732780" at bounding box center [180, 282] width 227 height 11
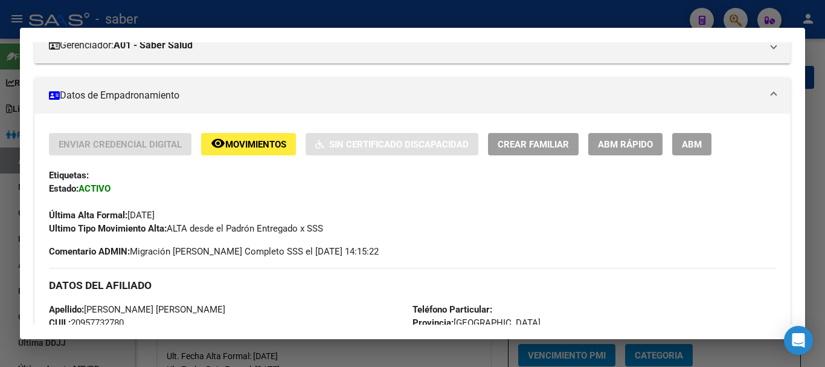
scroll to position [134, 0]
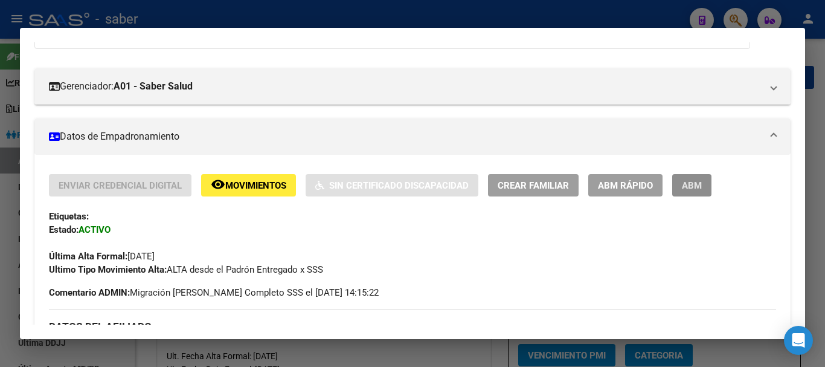
click at [706, 192] on button "ABM" at bounding box center [692, 185] width 39 height 22
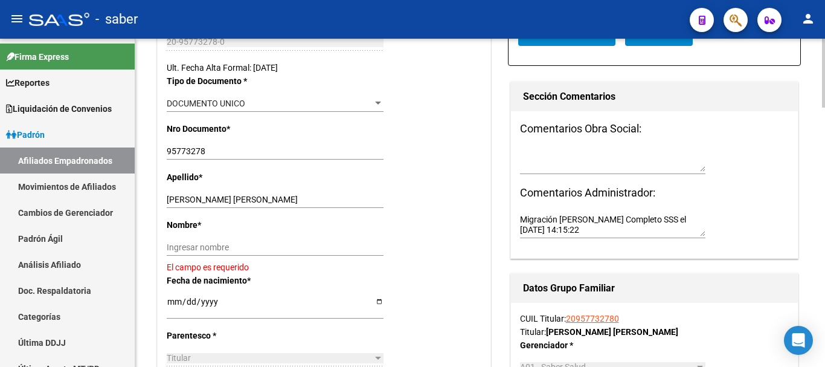
scroll to position [302, 0]
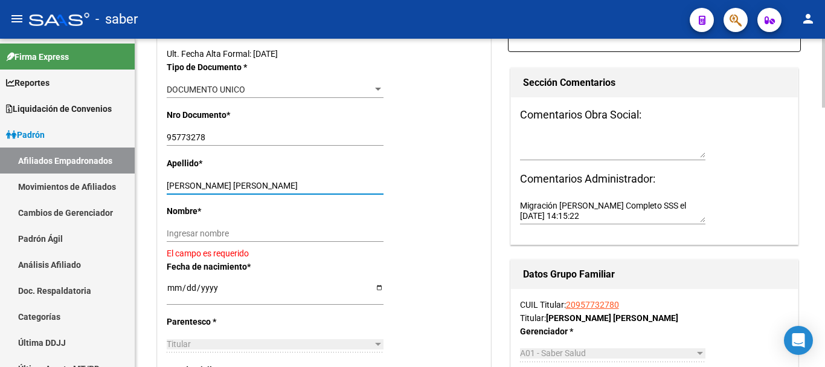
drag, startPoint x: 245, startPoint y: 184, endPoint x: 307, endPoint y: 184, distance: 61.6
click at [307, 184] on input "[PERSON_NAME] [PERSON_NAME]" at bounding box center [275, 186] width 217 height 10
type input "[PERSON_NAME]"
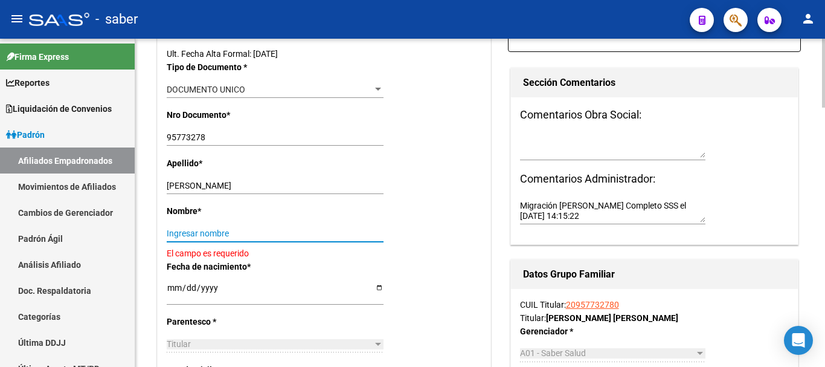
paste input "[PERSON_NAME]"
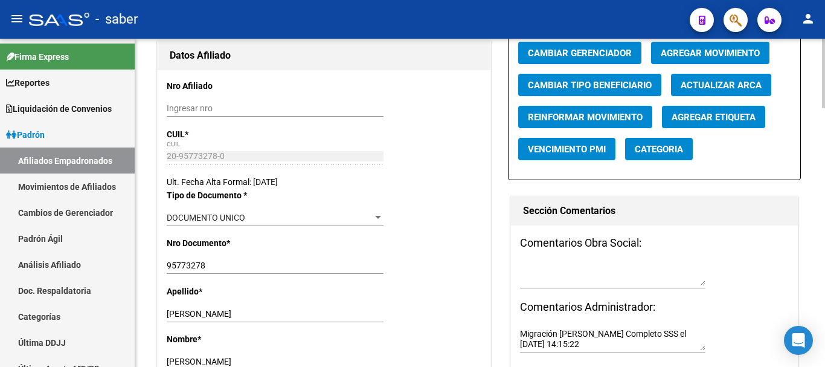
scroll to position [0, 0]
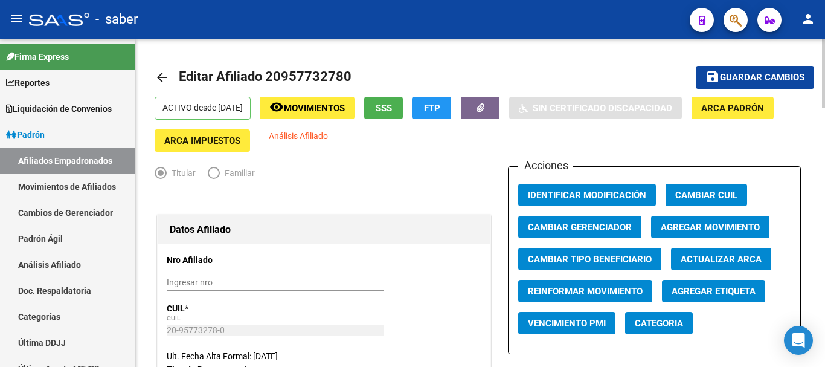
type input "[PERSON_NAME]"
click at [697, 224] on span "Agregar Movimiento" at bounding box center [710, 227] width 99 height 11
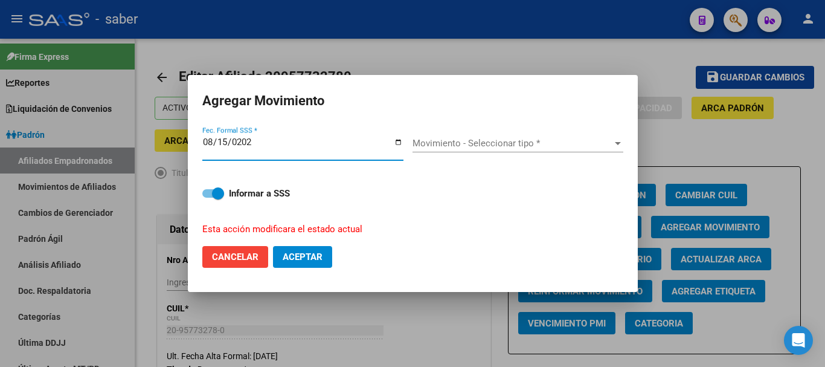
type input "[DATE]"
click at [470, 137] on div "Movimiento - Seleccionar tipo * Movimiento - Seleccionar tipo *" at bounding box center [518, 143] width 211 height 18
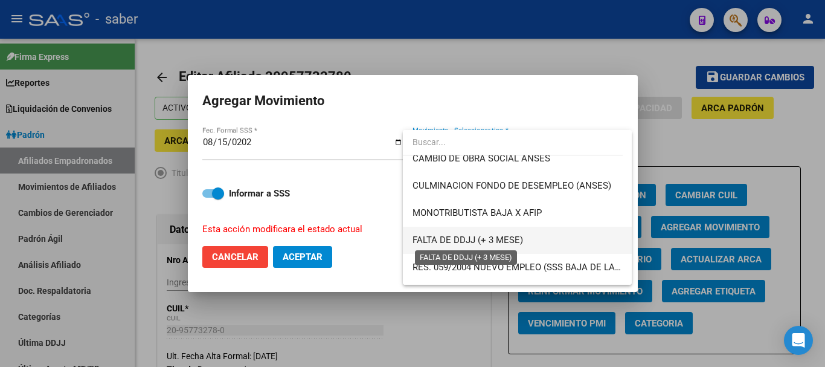
scroll to position [302, 0]
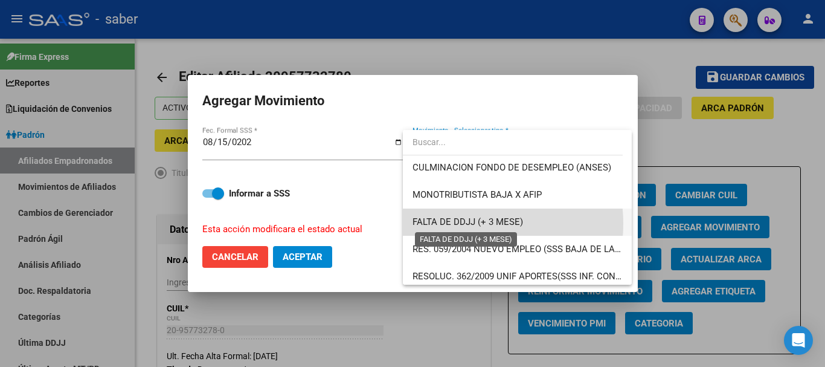
click at [450, 224] on span "FALTA DE DDJJ (+ 3 MESE)" at bounding box center [468, 221] width 111 height 11
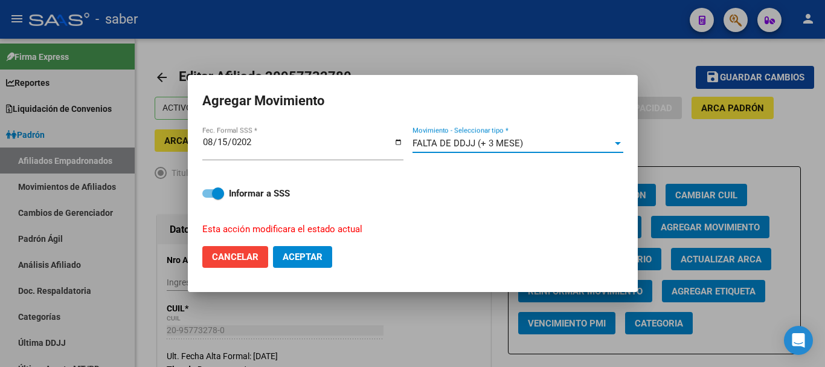
click at [316, 262] on span "Aceptar" at bounding box center [303, 256] width 40 height 11
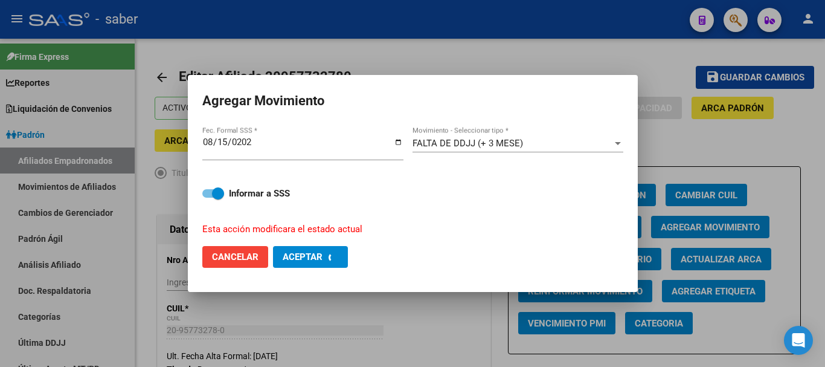
checkbox input "false"
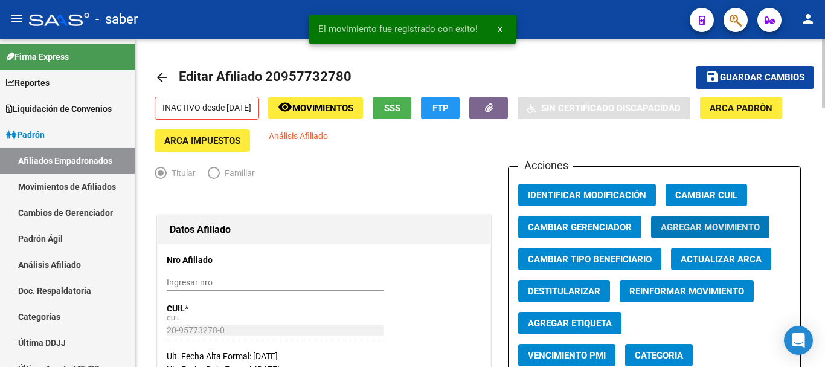
click at [732, 80] on span "Guardar cambios" at bounding box center [762, 78] width 85 height 11
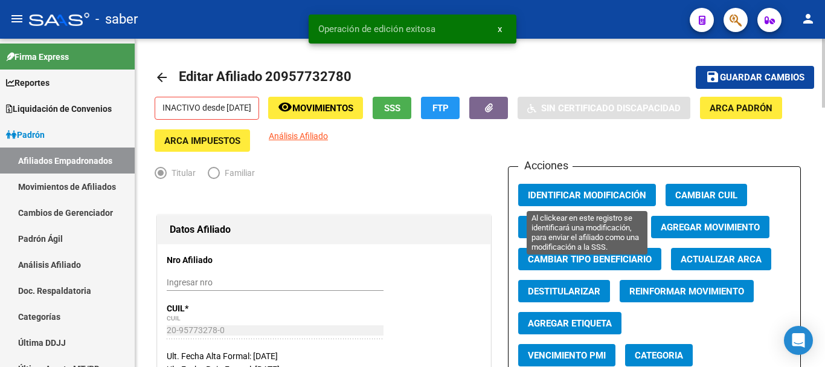
click at [575, 193] on span "Identificar Modificación" at bounding box center [587, 195] width 118 height 11
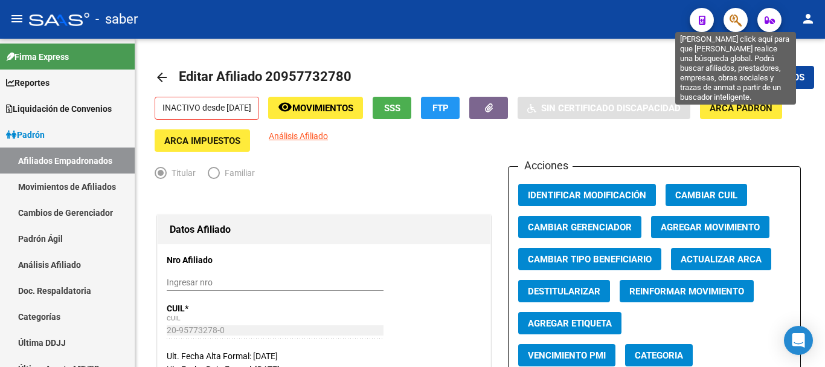
click at [736, 19] on icon "button" at bounding box center [736, 20] width 12 height 14
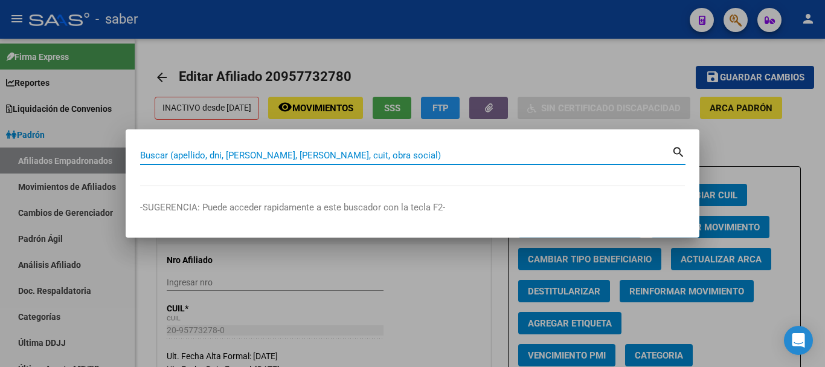
paste input "23217652049"
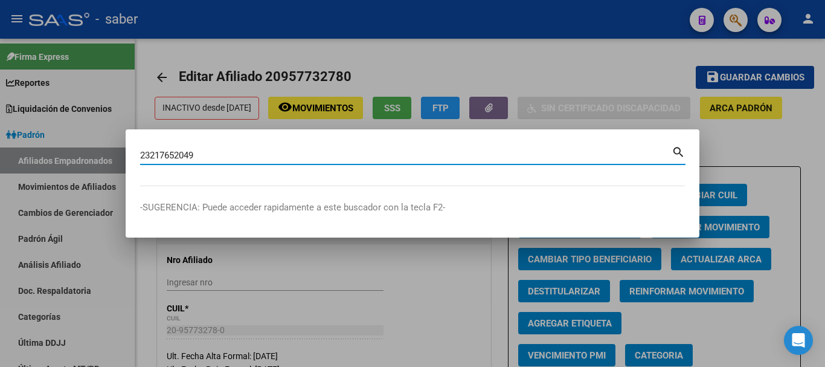
type input "23217652049"
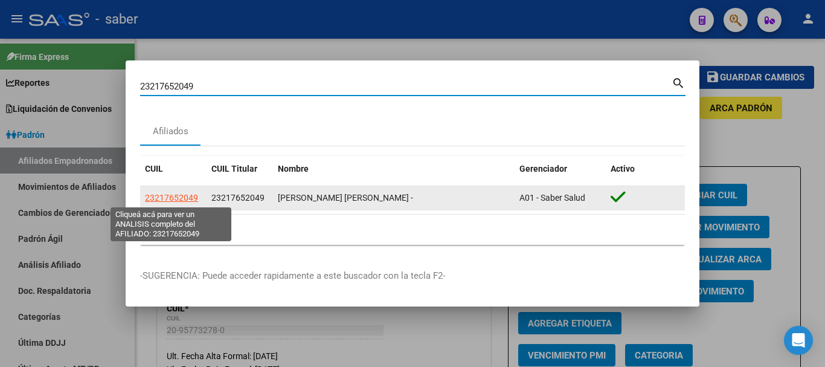
click at [190, 199] on span "23217652049" at bounding box center [171, 198] width 53 height 10
type textarea "23217652049"
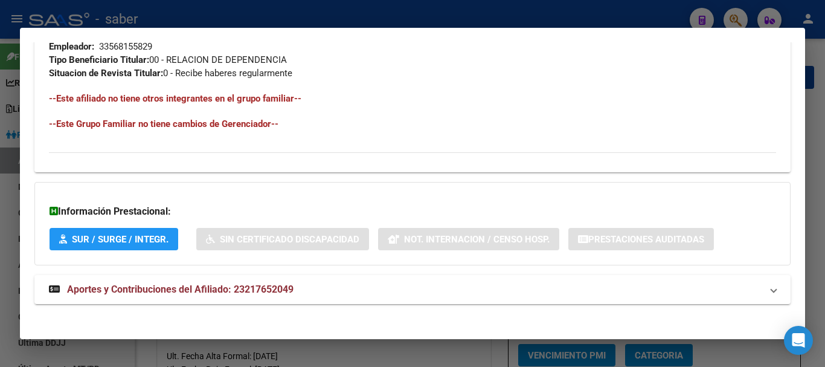
scroll to position [635, 0]
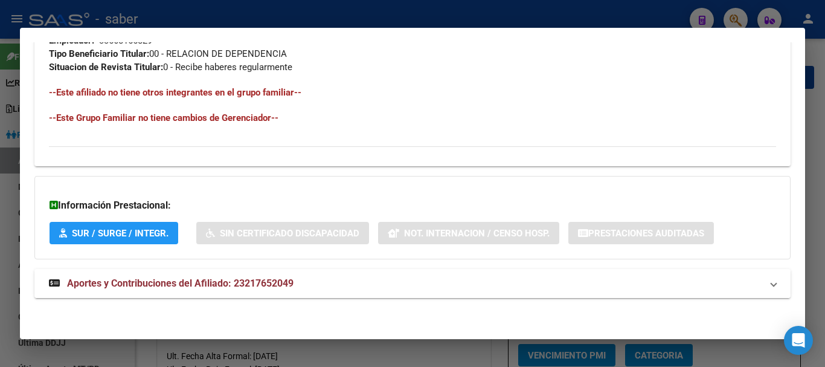
click at [205, 282] on span "Aportes y Contribuciones del Afiliado: 23217652049" at bounding box center [180, 282] width 227 height 11
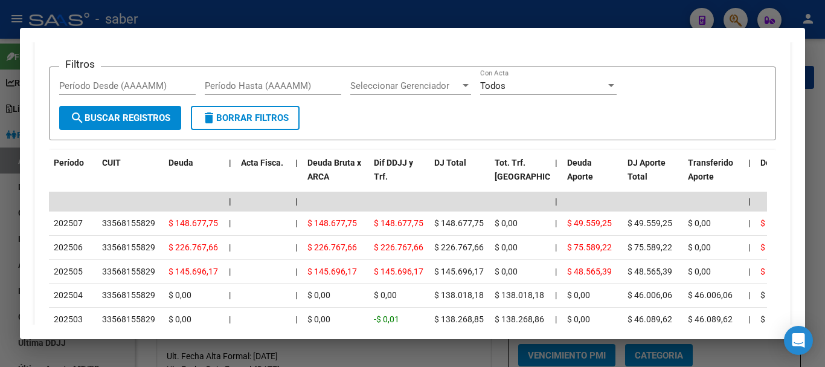
scroll to position [998, 0]
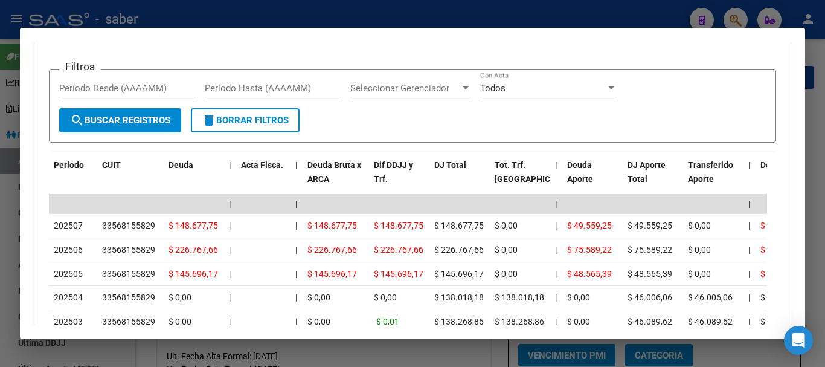
click at [735, 19] on div at bounding box center [412, 183] width 825 height 367
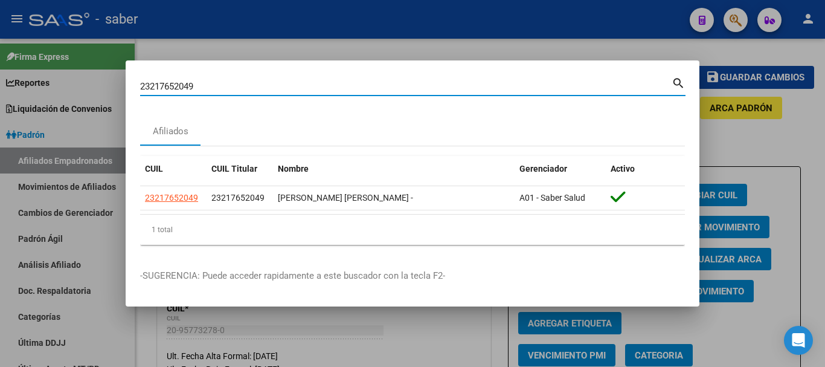
drag, startPoint x: 201, startPoint y: 83, endPoint x: 101, endPoint y: 80, distance: 99.8
click at [101, 80] on div "23217652049 Buscar (apellido, dni, cuil, nro traspaso, cuit, obra social) searc…" at bounding box center [412, 183] width 825 height 367
paste input "7319349834"
type input "27319349834"
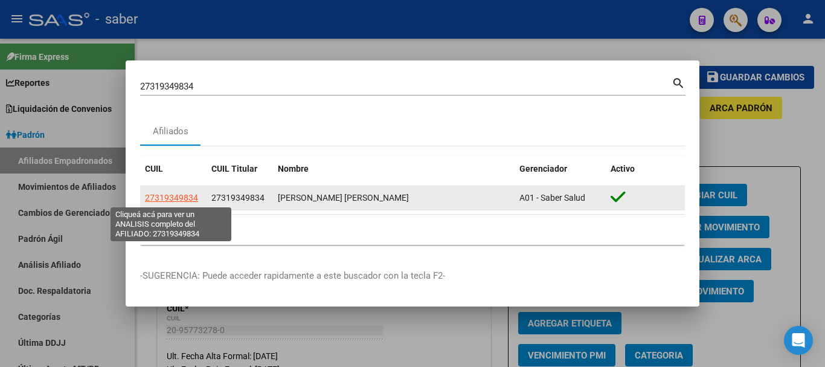
click at [186, 198] on span "27319349834" at bounding box center [171, 198] width 53 height 10
type textarea "27319349834"
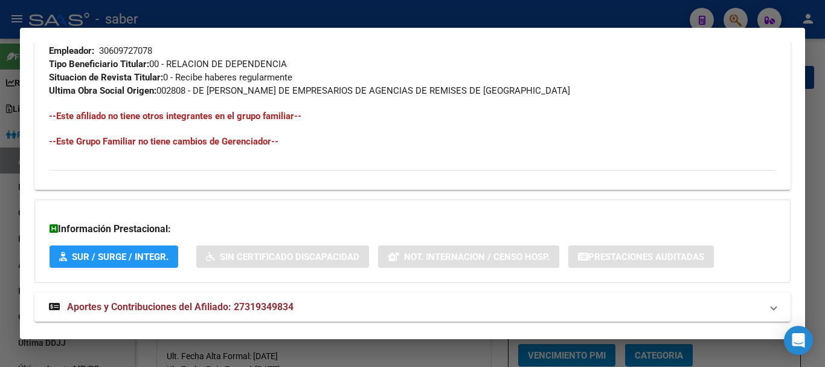
scroll to position [648, 0]
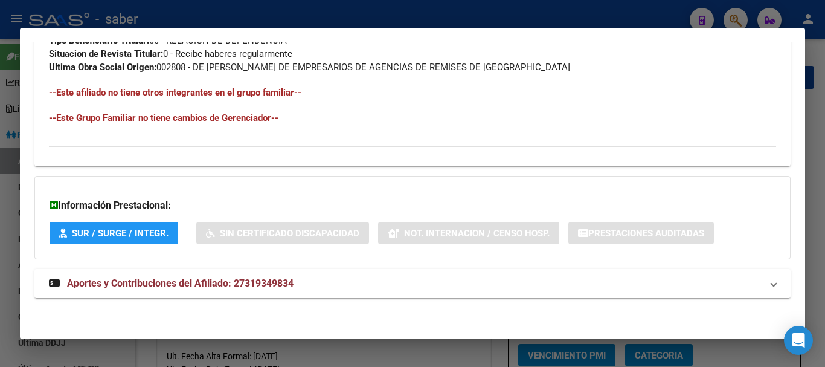
click at [233, 283] on span "Aportes y Contribuciones del Afiliado: 27319349834" at bounding box center [180, 282] width 227 height 11
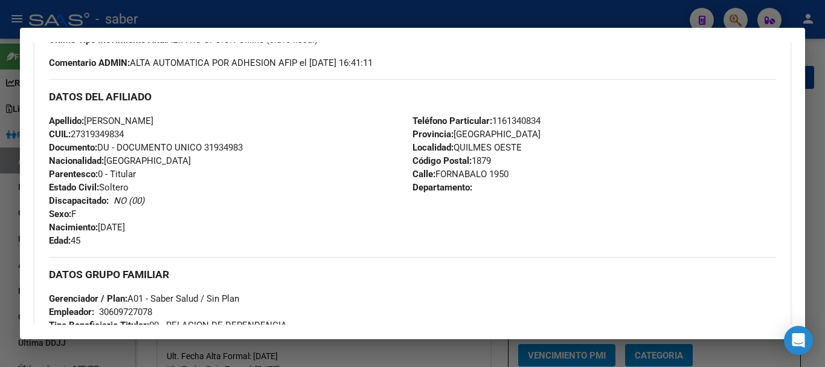
scroll to position [346, 0]
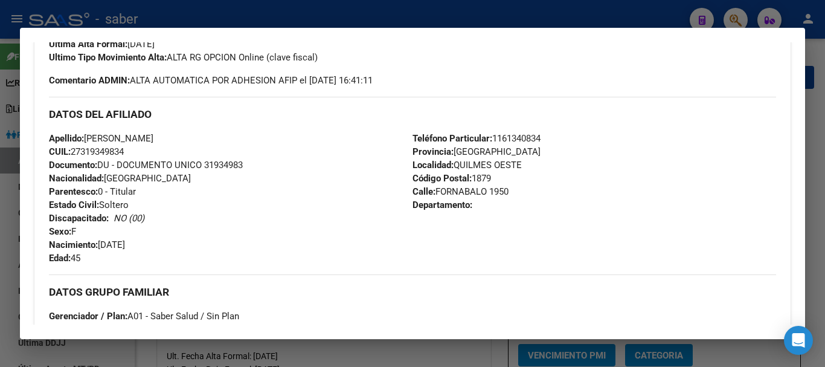
click at [732, 16] on div at bounding box center [412, 183] width 825 height 367
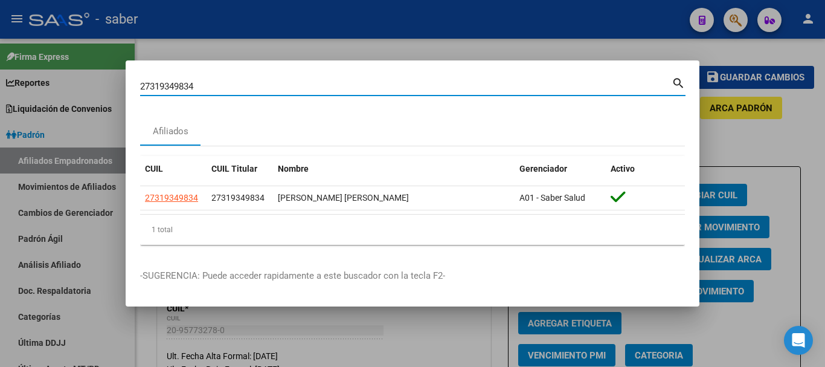
drag, startPoint x: 208, startPoint y: 86, endPoint x: 92, endPoint y: 63, distance: 118.2
click at [93, 73] on div "27319349834 Buscar (apellido, dni, cuil, nro traspaso, cuit, obra social) searc…" at bounding box center [412, 183] width 825 height 367
paste input "0426226031"
type input "20426226031"
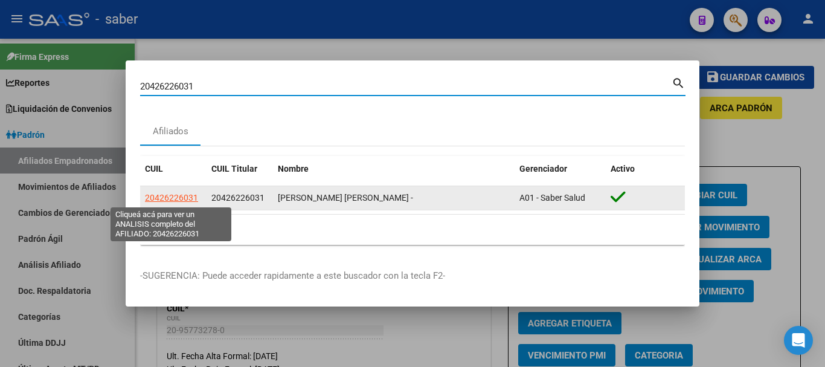
click at [172, 195] on span "20426226031" at bounding box center [171, 198] width 53 height 10
type textarea "20426226031"
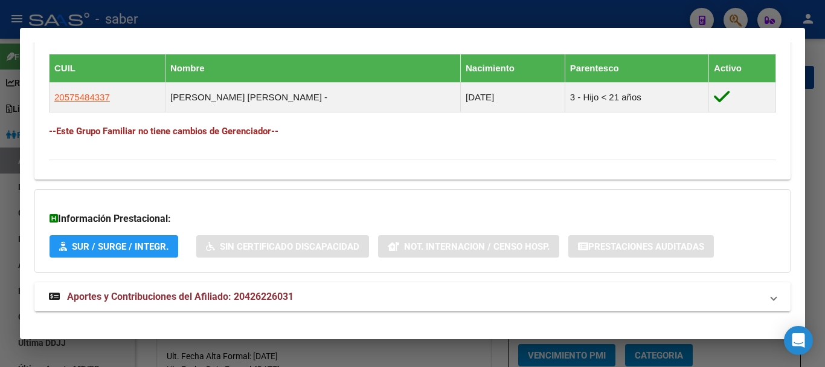
scroll to position [678, 0]
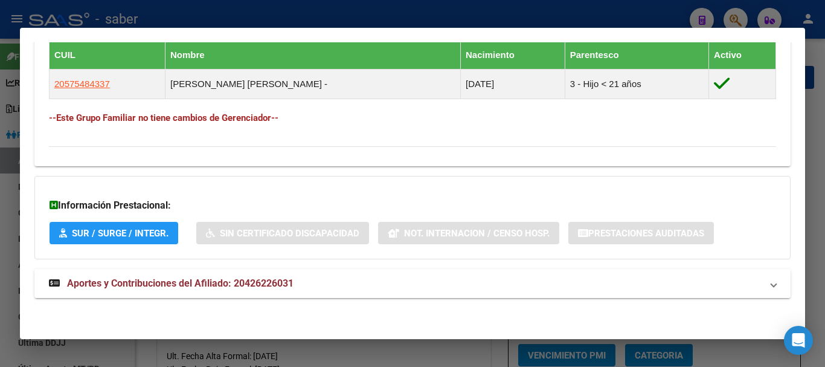
click at [196, 282] on span "Aportes y Contribuciones del Afiliado: 20426226031" at bounding box center [180, 282] width 227 height 11
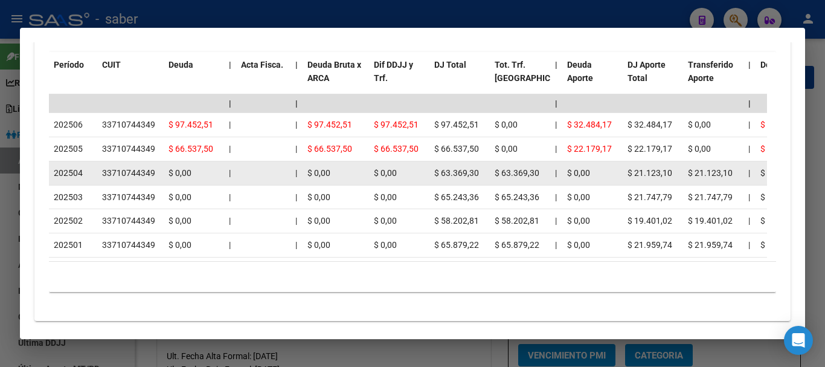
scroll to position [1161, 0]
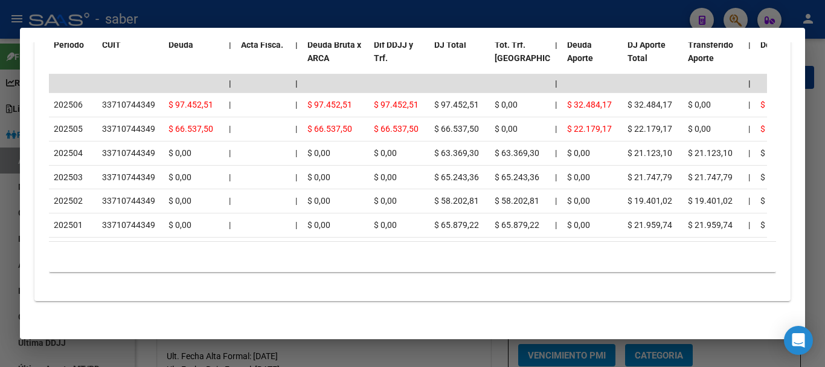
click at [732, 14] on div at bounding box center [412, 183] width 825 height 367
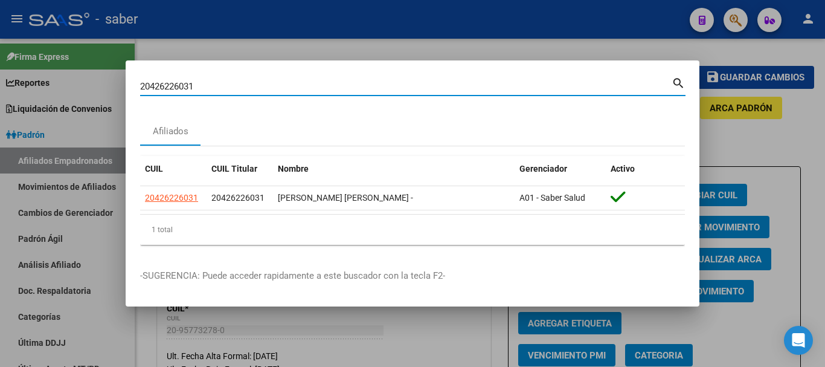
drag, startPoint x: 213, startPoint y: 88, endPoint x: 114, endPoint y: 83, distance: 99.2
click at [114, 83] on div "20426226031 Buscar (apellido, dni, cuil, nro traspaso, cuit, obra social) searc…" at bounding box center [412, 183] width 825 height 367
paste input "7253169155"
type input "27253169155"
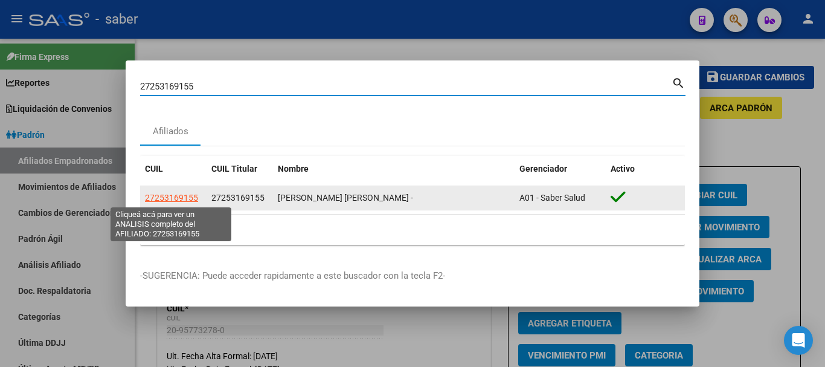
click at [183, 198] on span "27253169155" at bounding box center [171, 198] width 53 height 10
type textarea "27253169155"
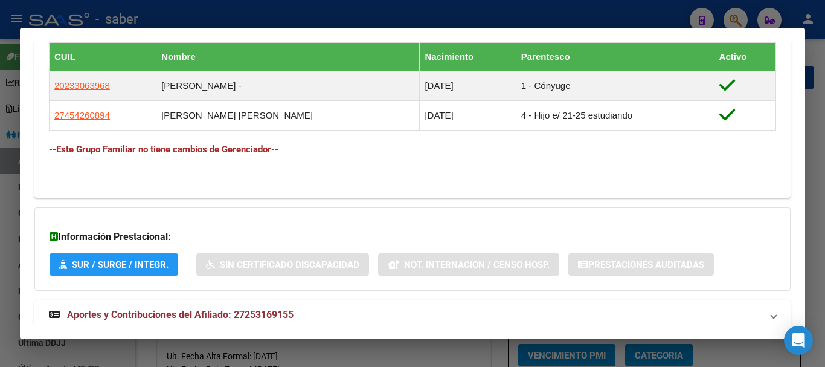
scroll to position [708, 0]
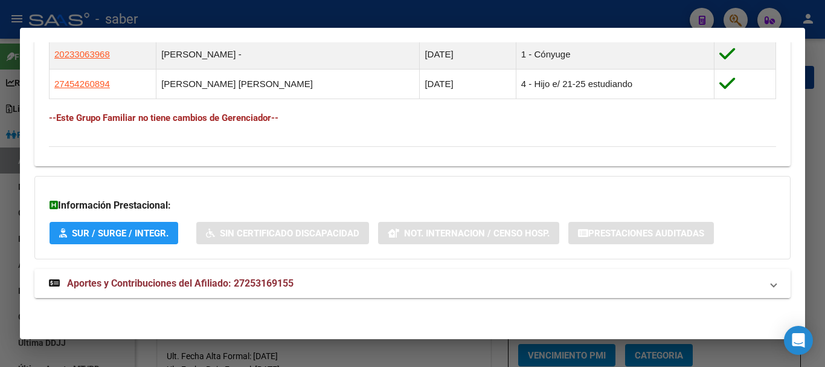
click at [235, 284] on span "Aportes y Contribuciones del Afiliado: 27253169155" at bounding box center [180, 282] width 227 height 11
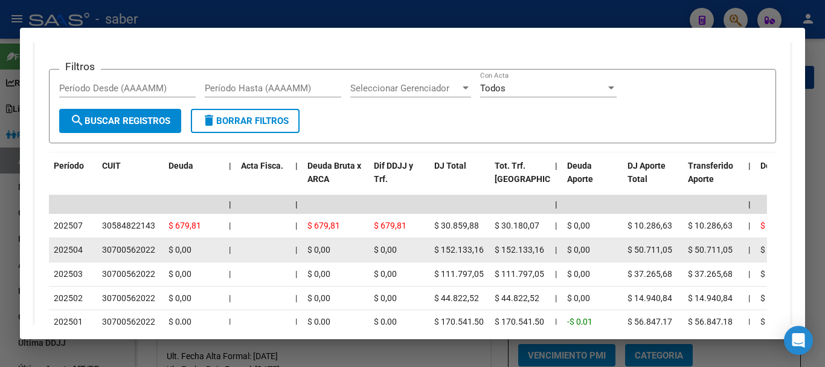
scroll to position [1131, 0]
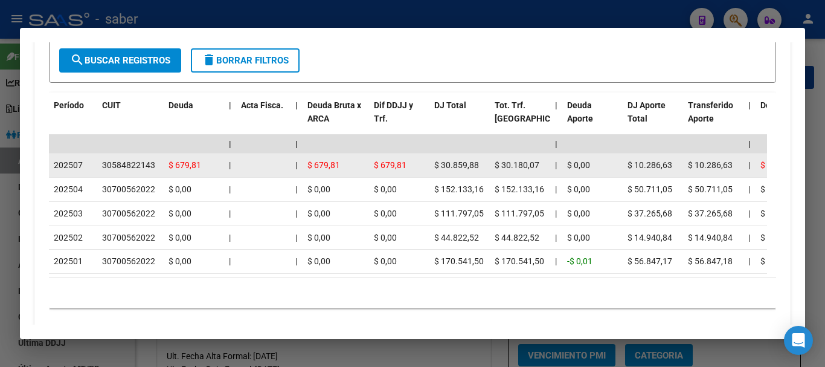
drag, startPoint x: 103, startPoint y: 163, endPoint x: 155, endPoint y: 163, distance: 52.0
click at [155, 163] on div "30584822143" at bounding box center [130, 165] width 57 height 14
copy div "30584822143"
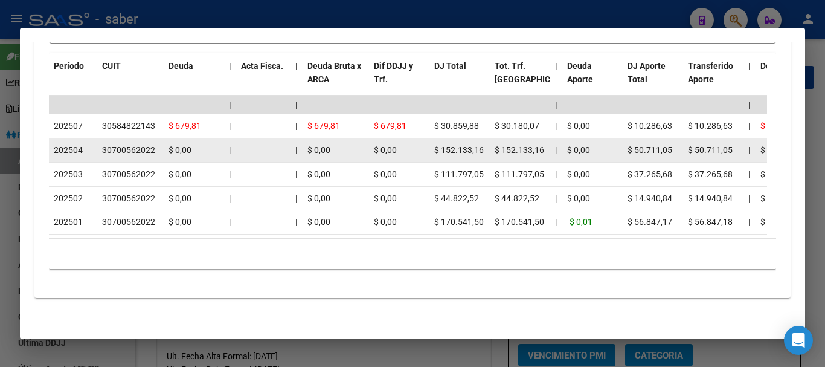
scroll to position [1183, 0]
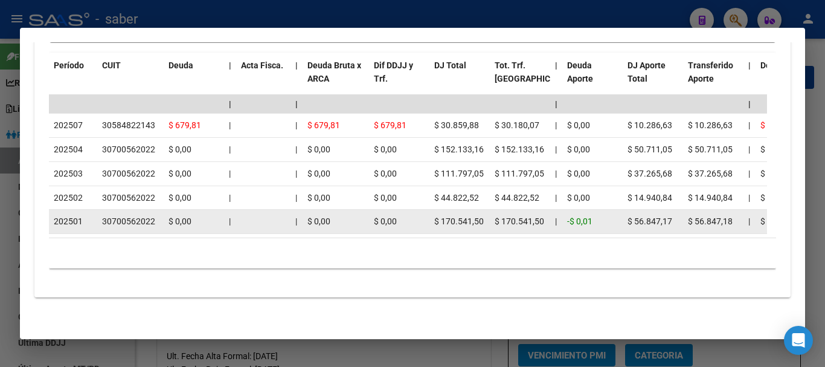
drag, startPoint x: 102, startPoint y: 209, endPoint x: 153, endPoint y: 205, distance: 52.1
click at [153, 212] on datatable-body-cell "30700562022" at bounding box center [130, 222] width 66 height 24
copy div "30700562022"
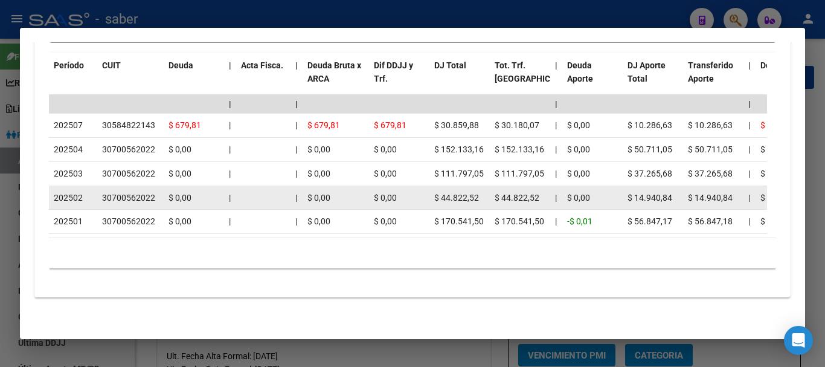
copy div "30700562022"
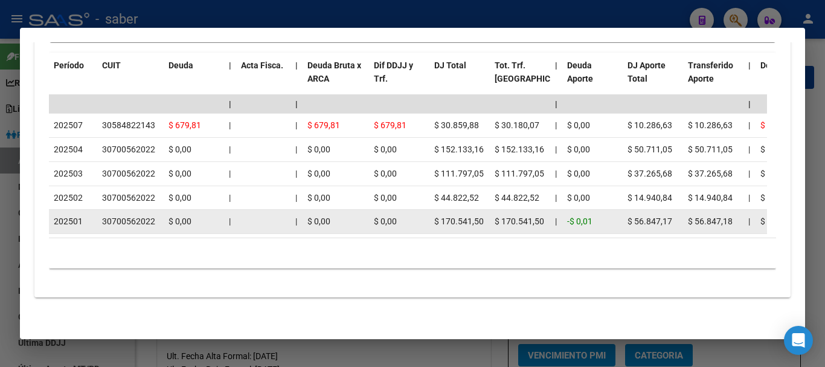
copy div "30700562022"
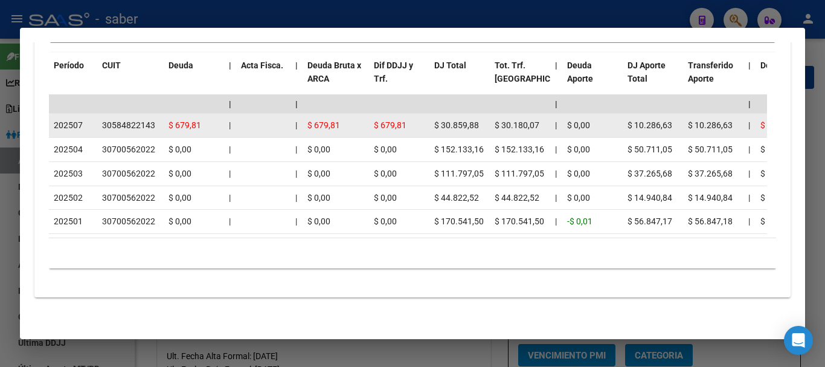
drag, startPoint x: 103, startPoint y: 109, endPoint x: 153, endPoint y: 108, distance: 50.8
click at [153, 118] on div "30584822143" at bounding box center [128, 125] width 53 height 14
copy div "30584822143"
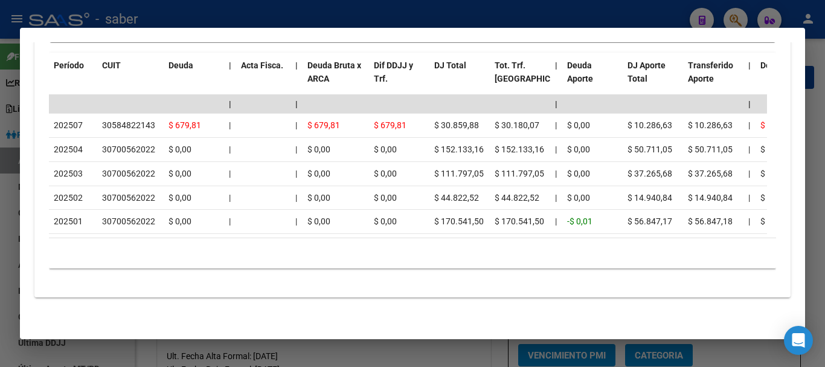
click at [57, 19] on div at bounding box center [412, 183] width 825 height 367
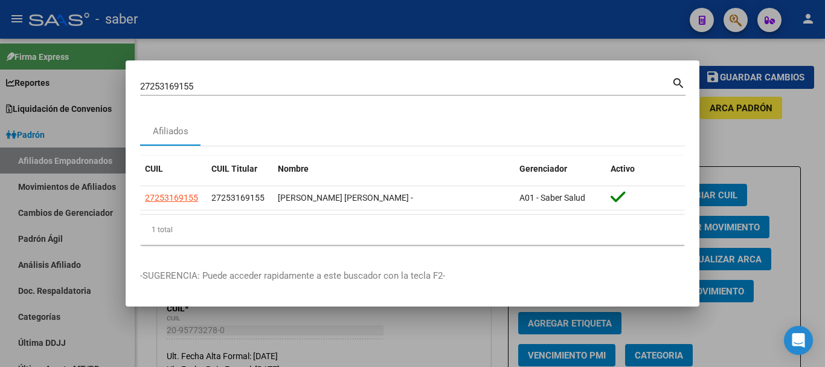
click at [57, 19] on div at bounding box center [412, 183] width 825 height 367
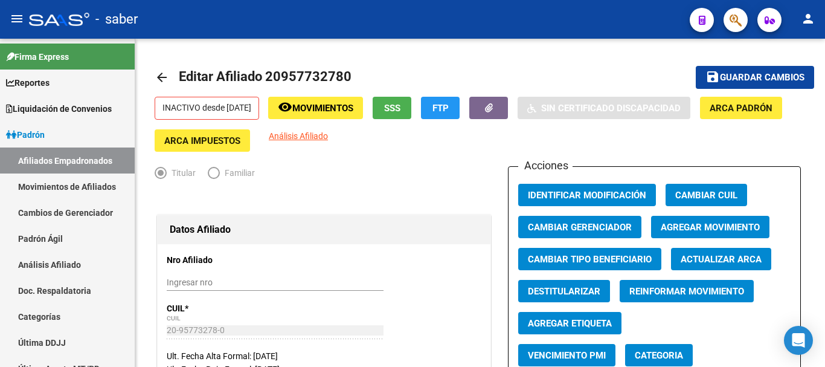
click at [34, 15] on div at bounding box center [59, 19] width 60 height 13
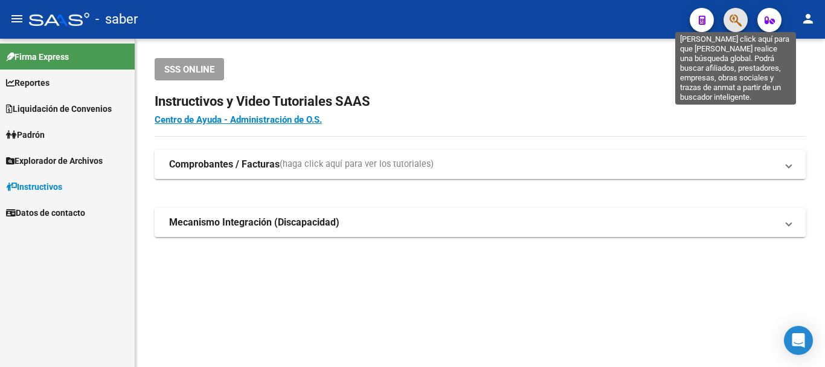
click at [732, 15] on icon "button" at bounding box center [736, 20] width 12 height 14
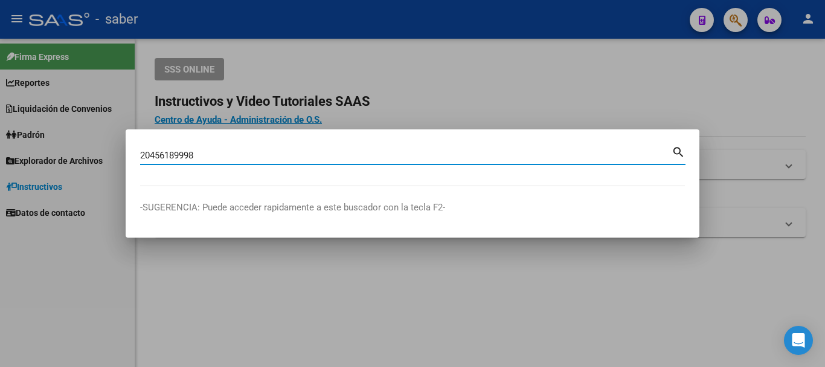
type input "20456189998"
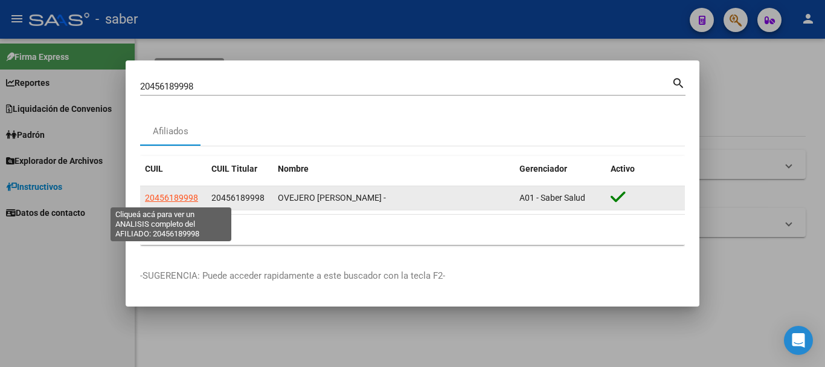
click at [180, 195] on span "20456189998" at bounding box center [171, 198] width 53 height 10
type textarea "20456189998"
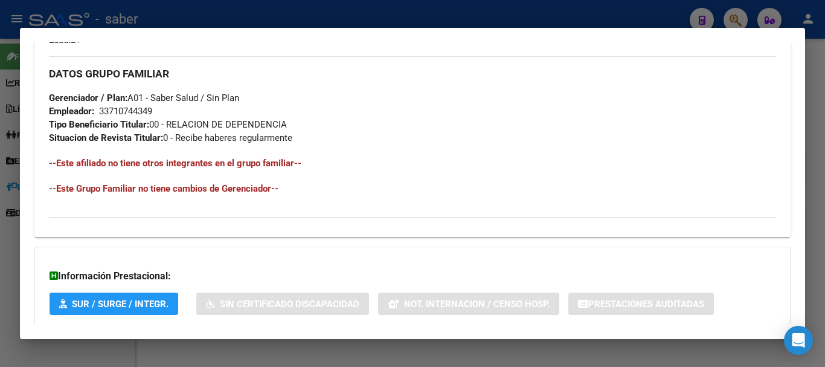
scroll to position [604, 0]
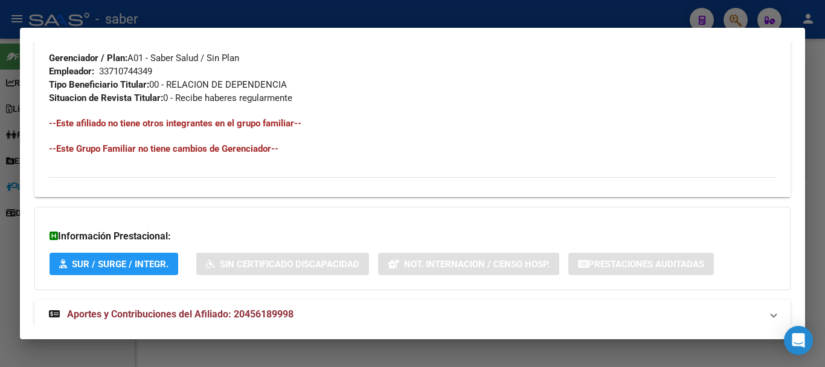
click at [162, 315] on span "Aportes y Contribuciones del Afiliado: 20456189998" at bounding box center [180, 313] width 227 height 11
click at [162, 315] on span "Aportes y Contribuciones del Afiliado: 20456189998" at bounding box center [180, 318] width 227 height 11
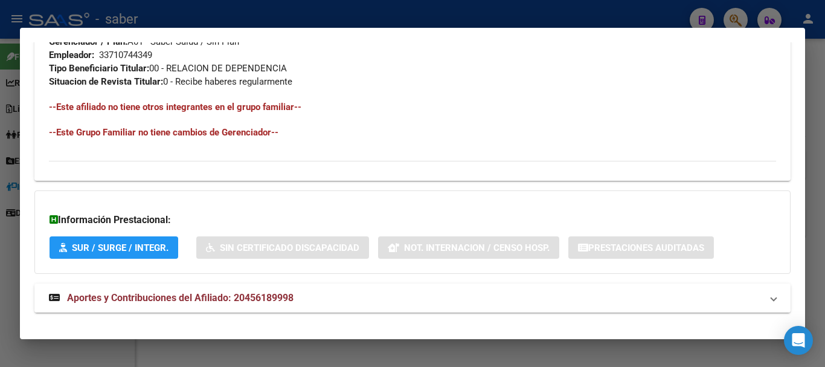
scroll to position [635, 0]
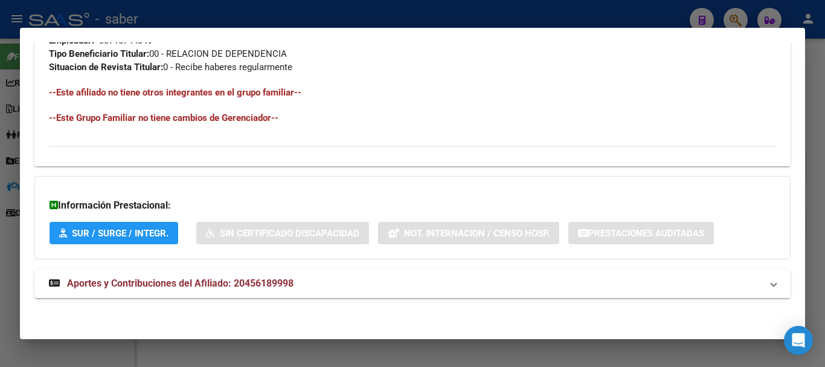
click at [190, 280] on span "Aportes y Contribuciones del Afiliado: 20456189998" at bounding box center [180, 282] width 227 height 11
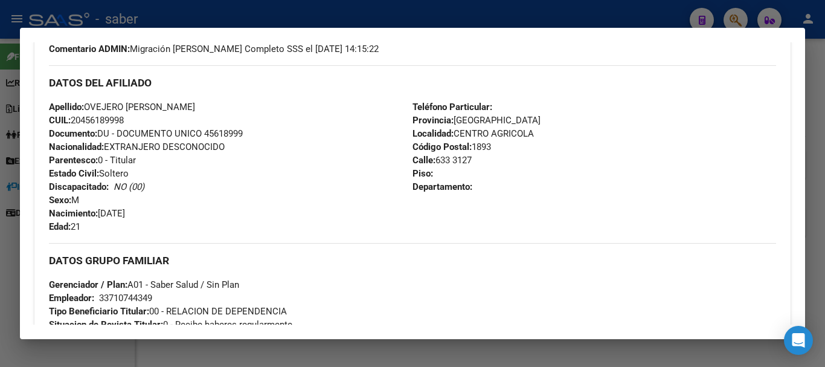
scroll to position [215, 0]
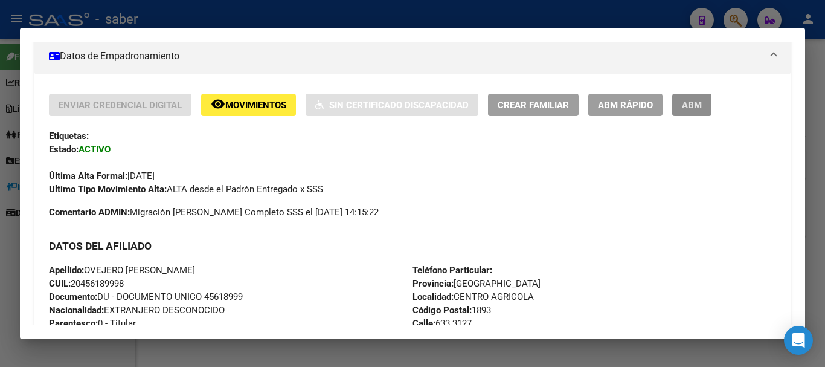
click at [685, 100] on span "ABM" at bounding box center [692, 105] width 20 height 11
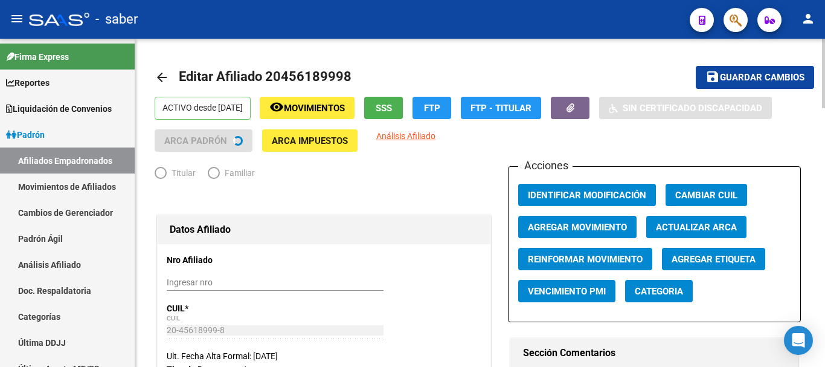
radio input "true"
type input "33-71074434-9"
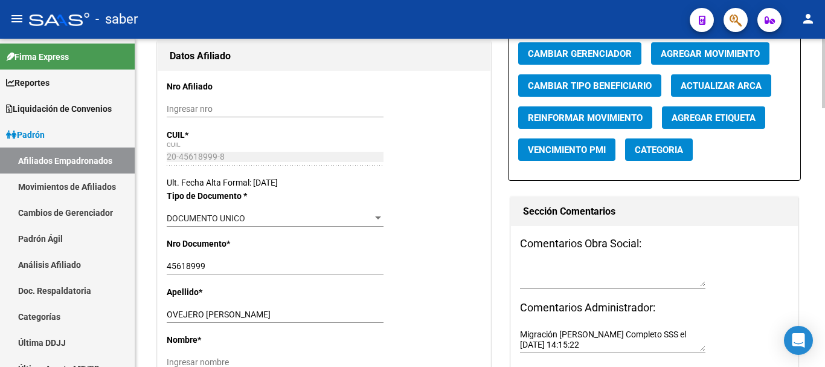
scroll to position [302, 0]
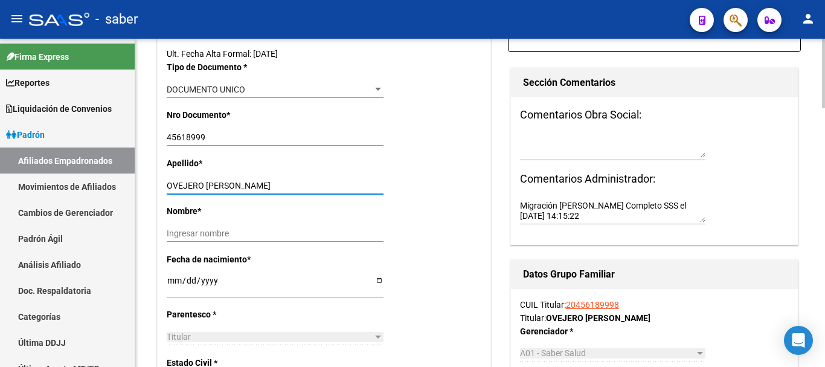
drag, startPoint x: 205, startPoint y: 183, endPoint x: 318, endPoint y: 186, distance: 113.0
click at [318, 186] on input "OVEJERO [PERSON_NAME]" at bounding box center [275, 186] width 217 height 10
type input "OVEJERO"
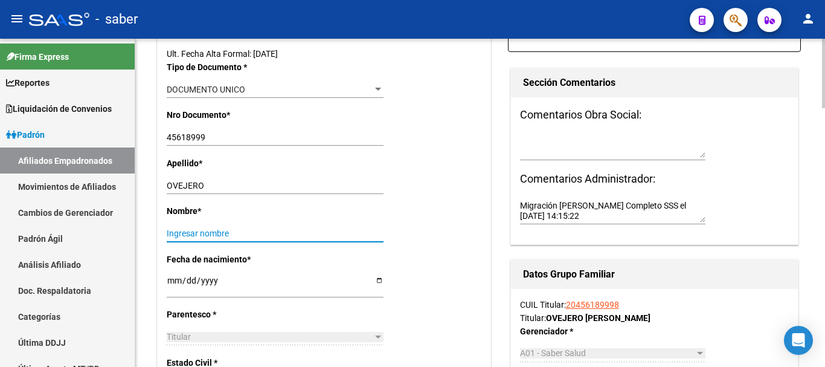
click at [277, 233] on input "Ingresar nombre" at bounding box center [275, 233] width 217 height 10
paste input "[PERSON_NAME]"
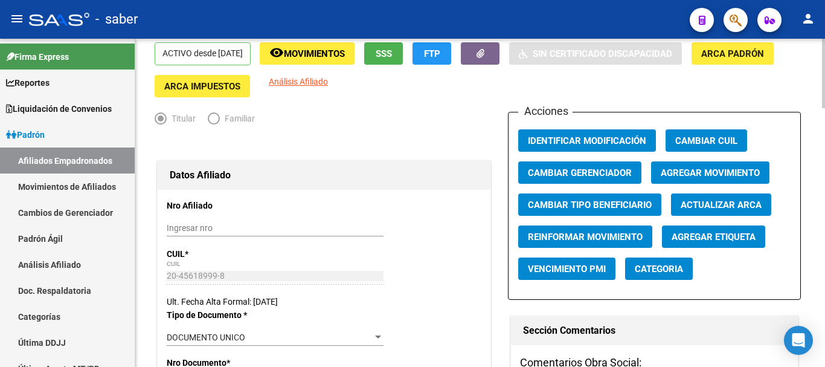
scroll to position [0, 0]
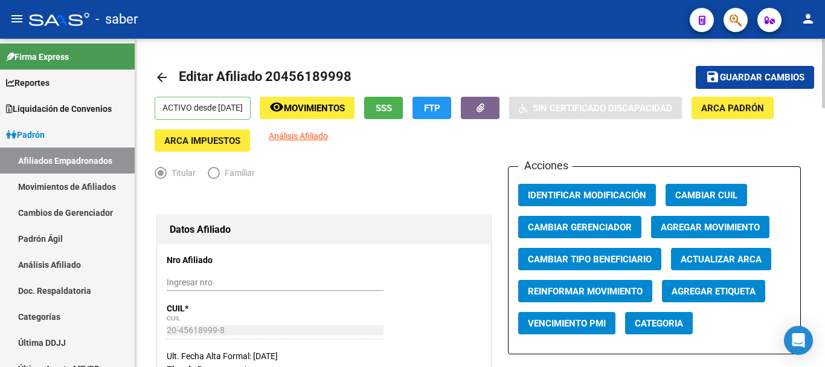
type input "[PERSON_NAME]"
click at [693, 230] on span "Agregar Movimiento" at bounding box center [710, 227] width 99 height 11
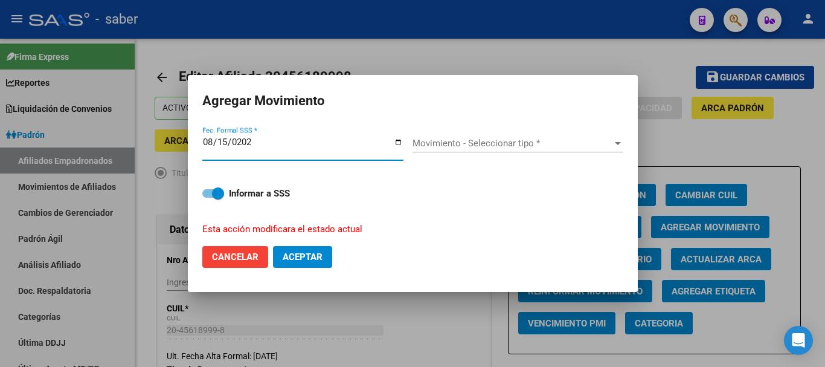
type input "[DATE]"
click at [438, 141] on span "Movimiento - Seleccionar tipo *" at bounding box center [513, 143] width 200 height 11
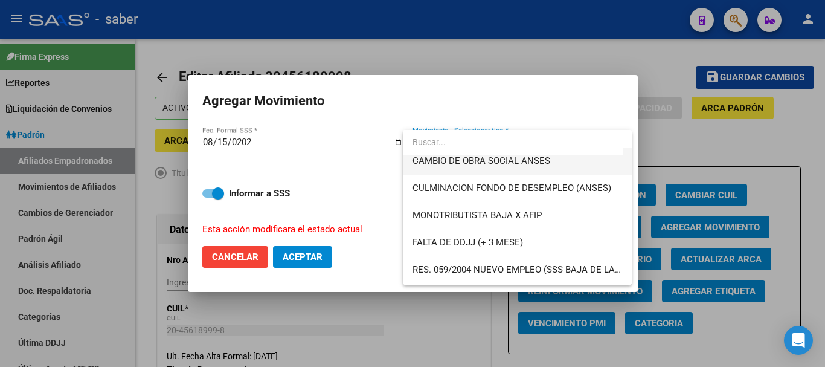
scroll to position [302, 0]
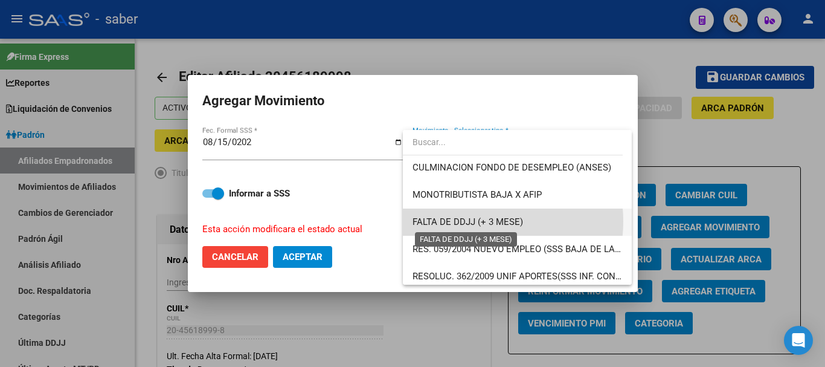
click at [471, 221] on span "FALTA DE DDJJ (+ 3 MESE)" at bounding box center [468, 221] width 111 height 11
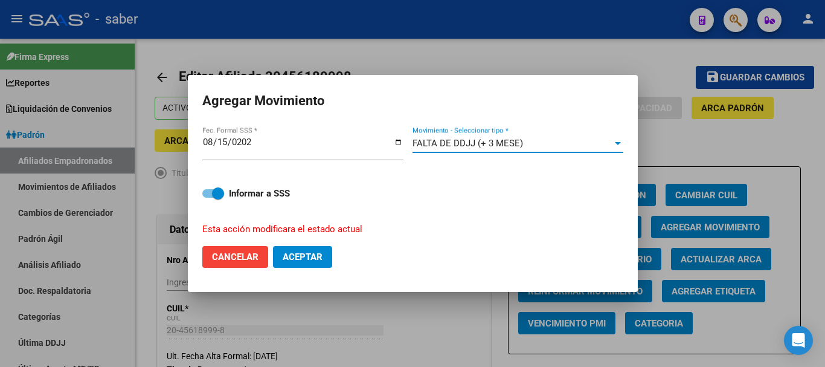
click at [303, 255] on span "Aceptar" at bounding box center [303, 256] width 40 height 11
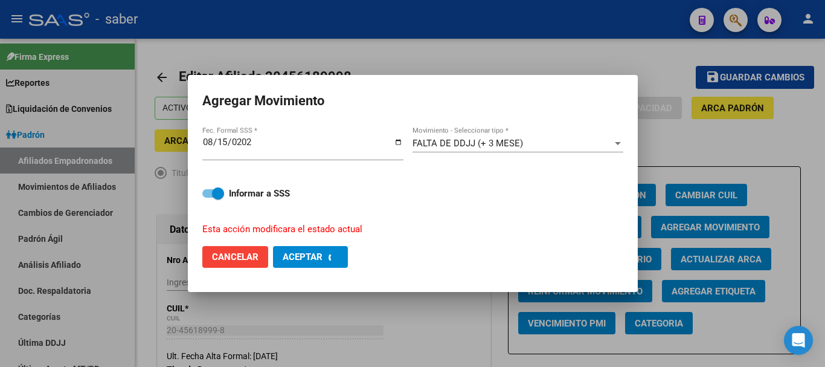
checkbox input "false"
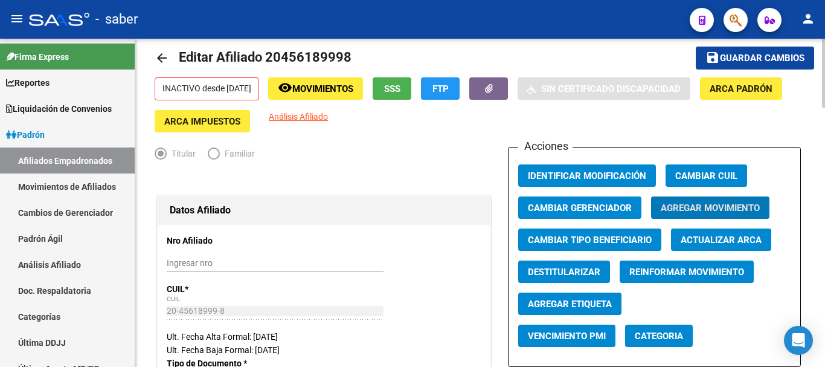
scroll to position [0, 0]
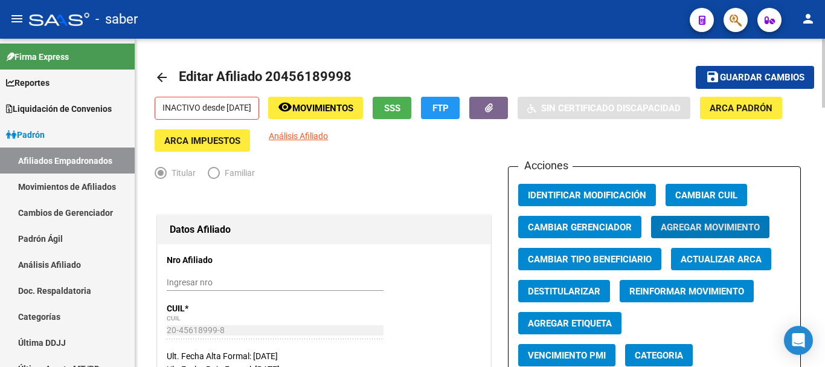
click at [728, 73] on span "Guardar cambios" at bounding box center [762, 78] width 85 height 11
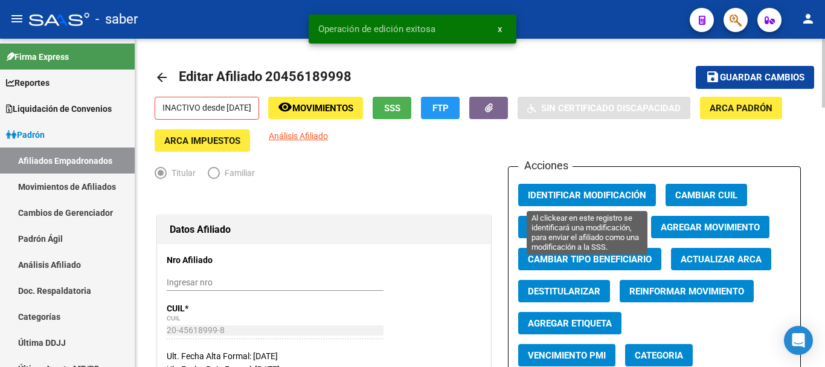
click at [537, 199] on span "Identificar Modificación" at bounding box center [587, 195] width 118 height 11
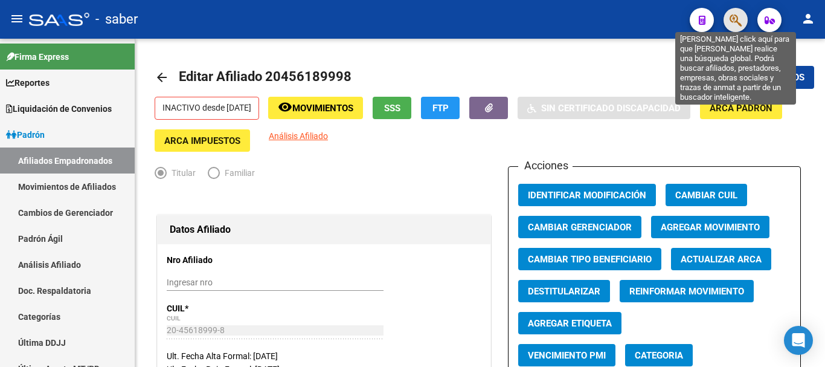
click at [741, 18] on icon "button" at bounding box center [736, 20] width 12 height 14
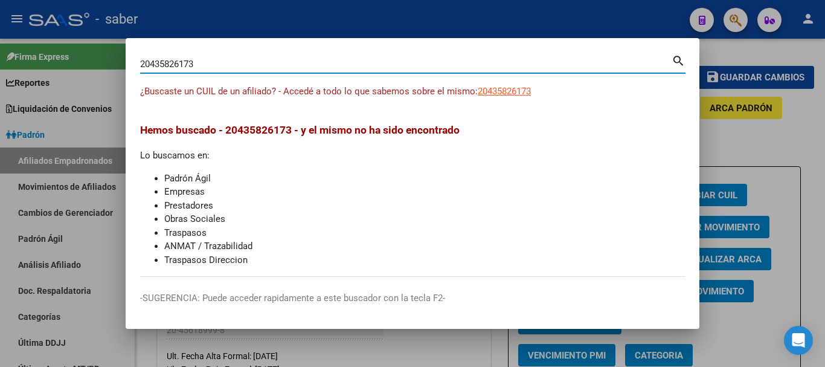
drag, startPoint x: 203, startPoint y: 62, endPoint x: 115, endPoint y: 58, distance: 88.3
click at [115, 58] on div "20435826173 Buscar (apellido, dni, cuil, nro traspaso, cuit, obra social) searc…" at bounding box center [412, 183] width 825 height 367
paste input "7851981"
type input "20437851981"
click at [734, 25] on div at bounding box center [412, 183] width 825 height 367
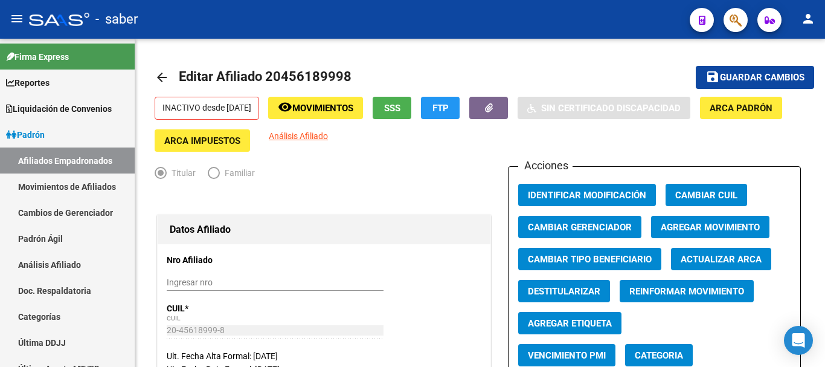
click at [70, 16] on div at bounding box center [59, 19] width 60 height 13
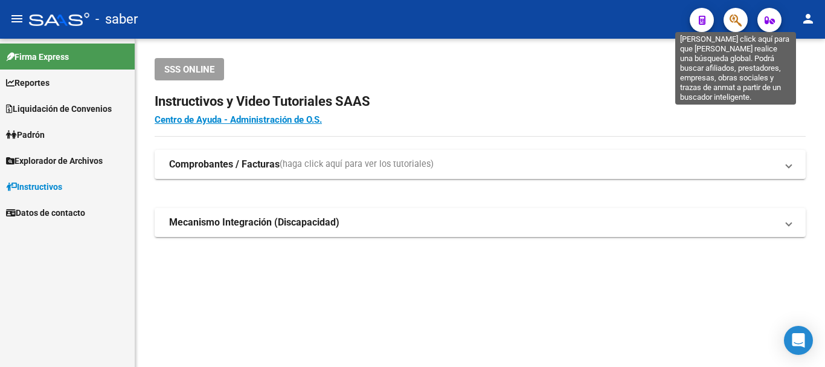
click at [731, 22] on icon "button" at bounding box center [736, 20] width 12 height 14
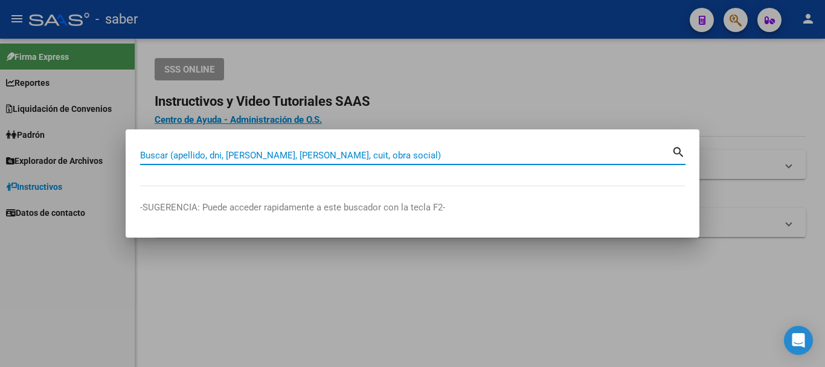
paste input "23447869179"
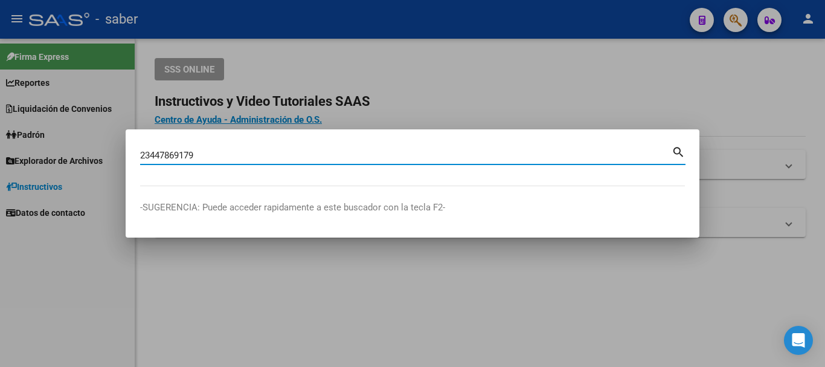
type input "23447869179"
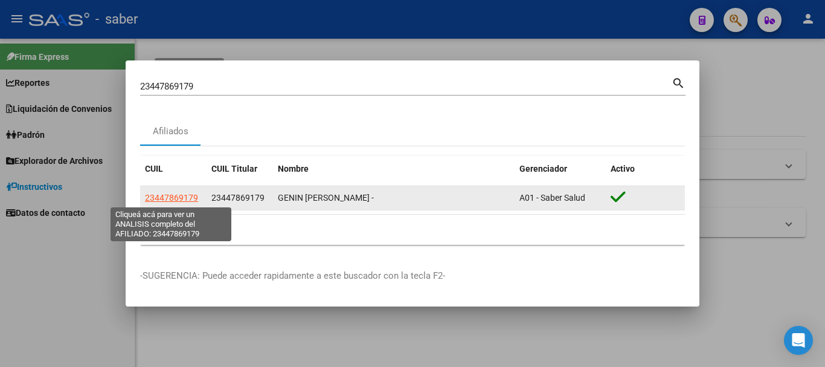
click at [188, 201] on span "23447869179" at bounding box center [171, 198] width 53 height 10
type textarea "23447869179"
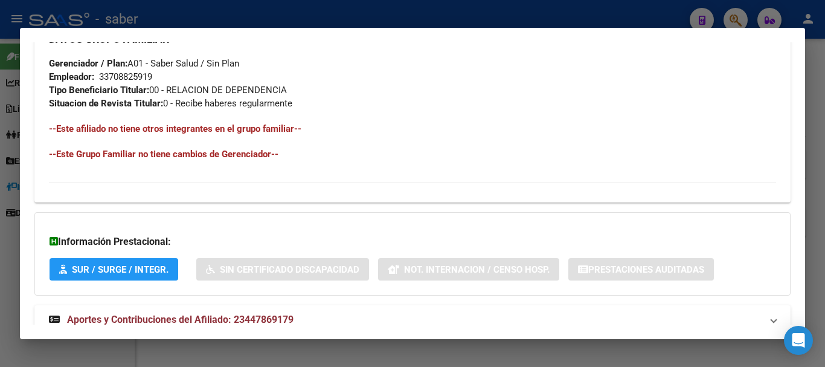
scroll to position [635, 0]
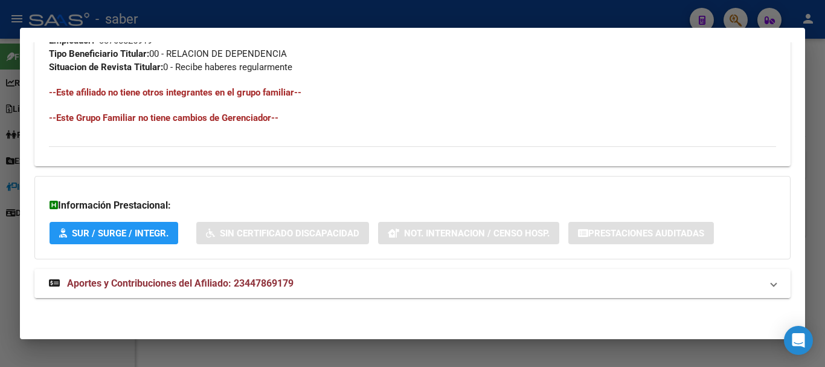
click at [243, 287] on span "Aportes y Contribuciones del Afiliado: 23447869179" at bounding box center [180, 282] width 227 height 11
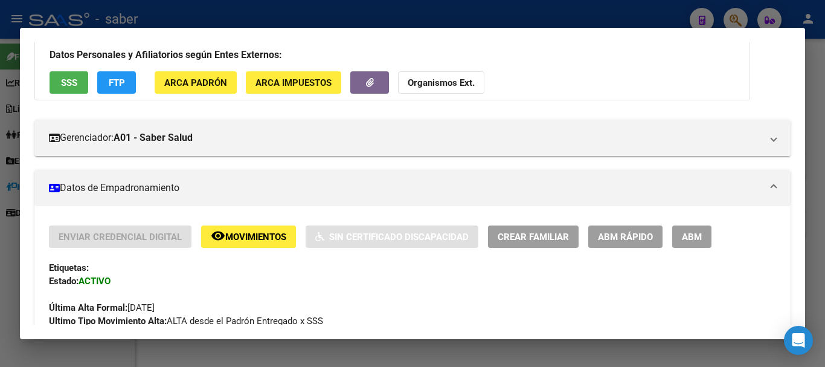
scroll to position [0, 0]
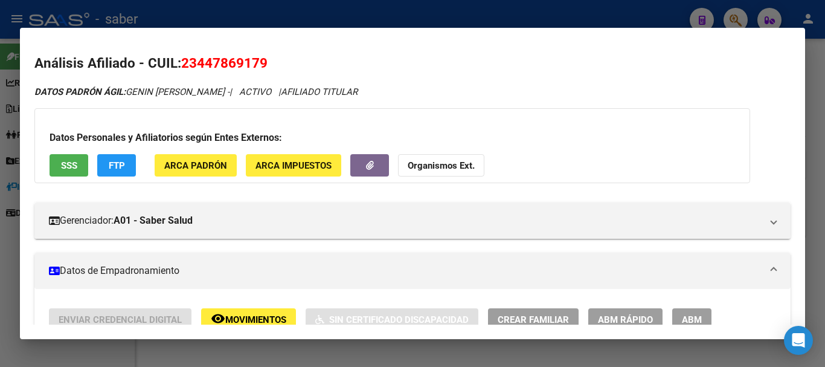
click at [682, 320] on button "ABM" at bounding box center [692, 319] width 39 height 22
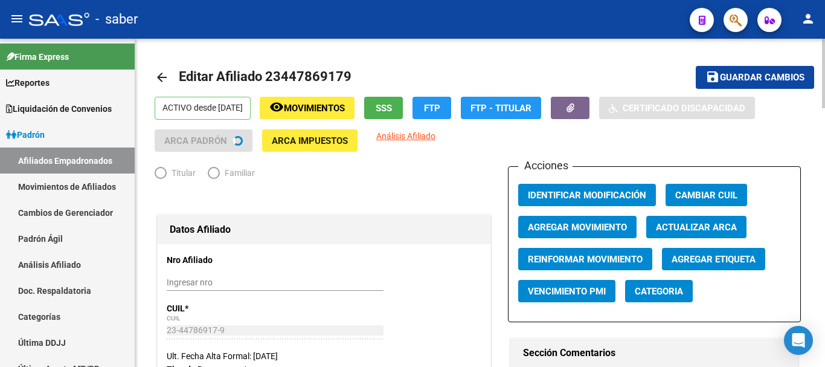
radio input "true"
type input "33-70882591-9"
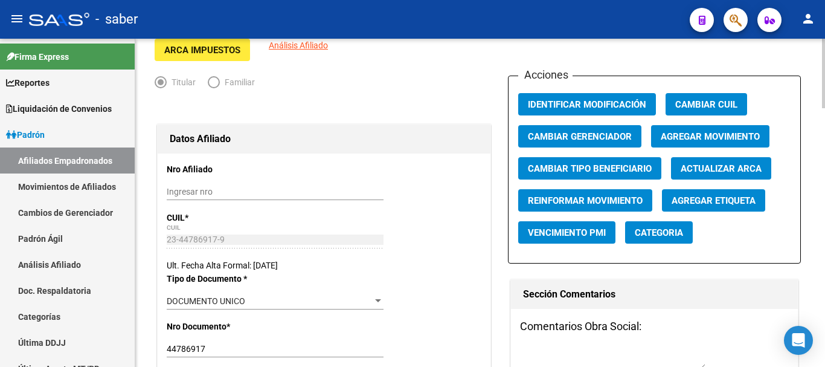
scroll to position [181, 0]
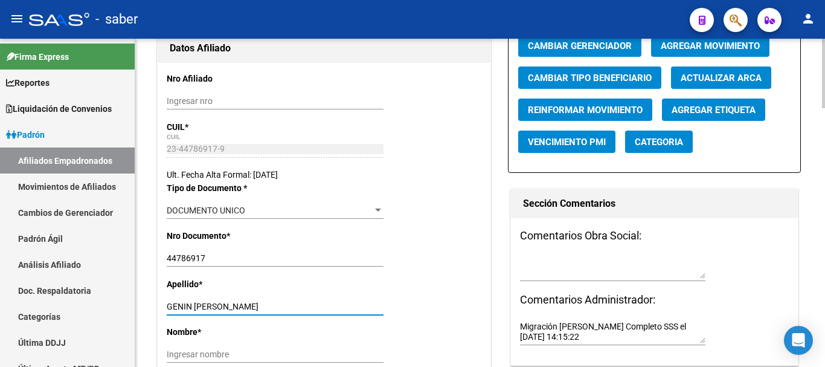
drag, startPoint x: 199, startPoint y: 303, endPoint x: 290, endPoint y: 300, distance: 91.3
click at [290, 303] on input "GENIN [PERSON_NAME]" at bounding box center [275, 307] width 217 height 10
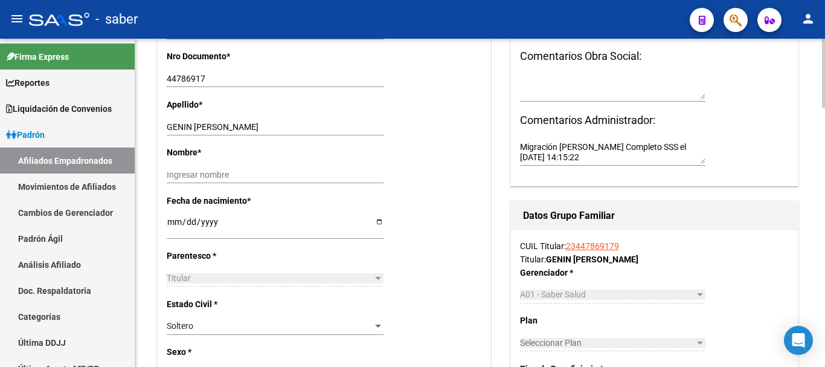
scroll to position [363, 0]
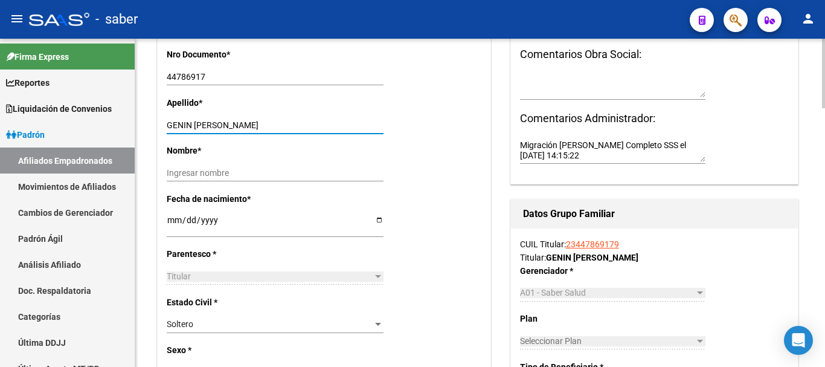
type input "GENIN [PERSON_NAME]"
click at [274, 123] on input "GENIN [PERSON_NAME]" at bounding box center [275, 125] width 217 height 10
click at [267, 156] on div "Nombre * Ingresar nombre" at bounding box center [324, 168] width 315 height 48
click at [178, 170] on input "Ingresar nombre" at bounding box center [275, 173] width 217 height 10
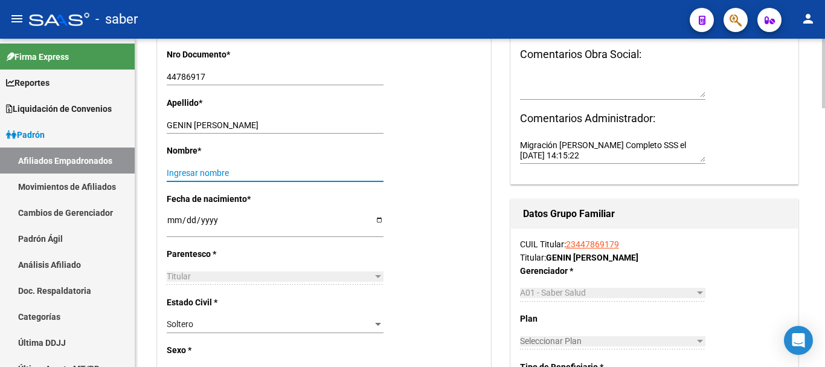
paste input "[PERSON_NAME]"
type input "[PERSON_NAME]"
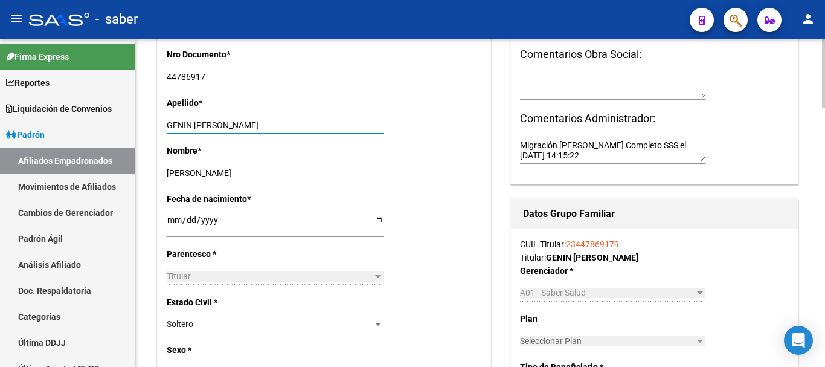
drag, startPoint x: 193, startPoint y: 124, endPoint x: 294, endPoint y: 124, distance: 100.9
click at [294, 124] on input "GENIN [PERSON_NAME]" at bounding box center [275, 125] width 217 height 10
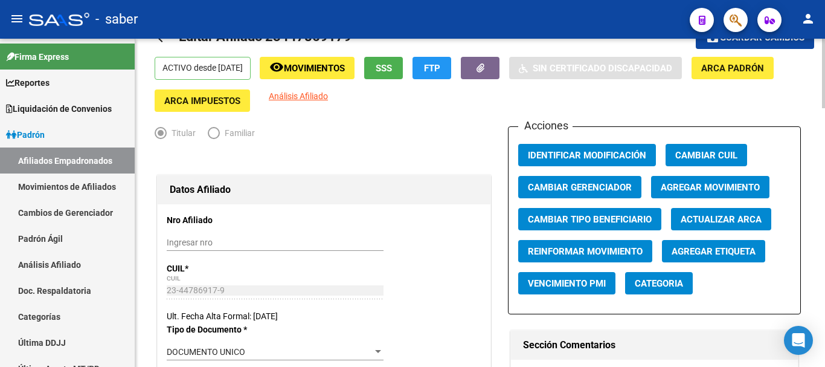
scroll to position [0, 0]
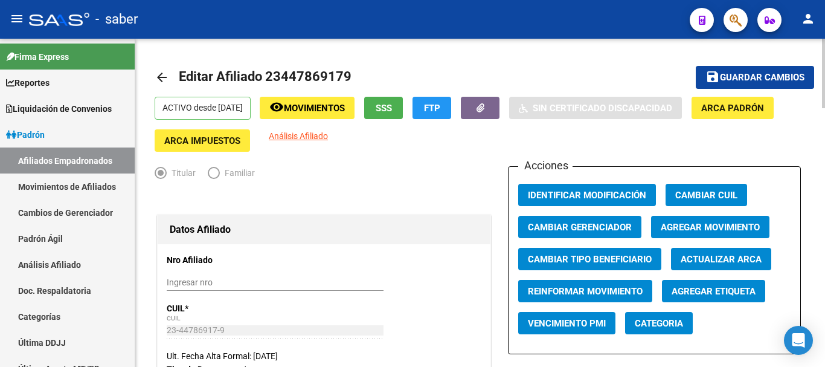
type input "GENIN"
click at [673, 231] on span "Agregar Movimiento" at bounding box center [710, 227] width 99 height 11
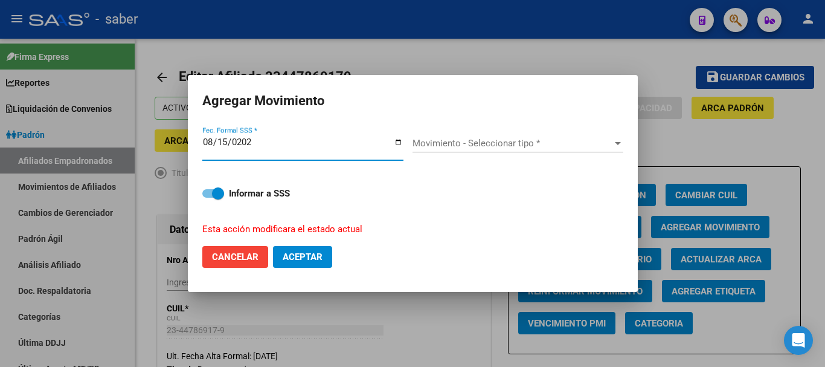
type input "[DATE]"
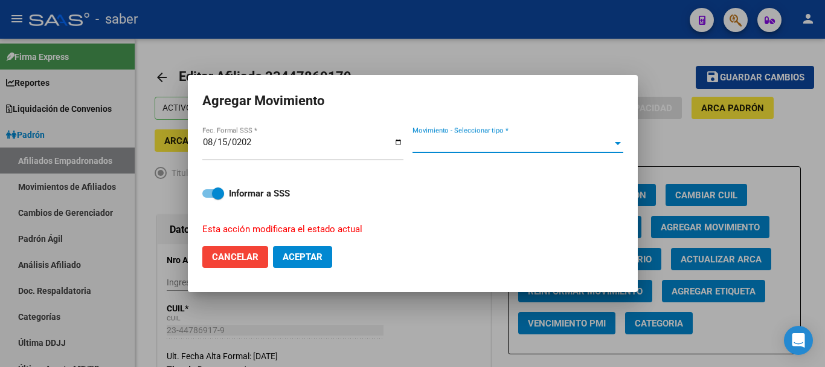
click at [453, 142] on span "Movimiento - Seleccionar tipo *" at bounding box center [513, 143] width 200 height 11
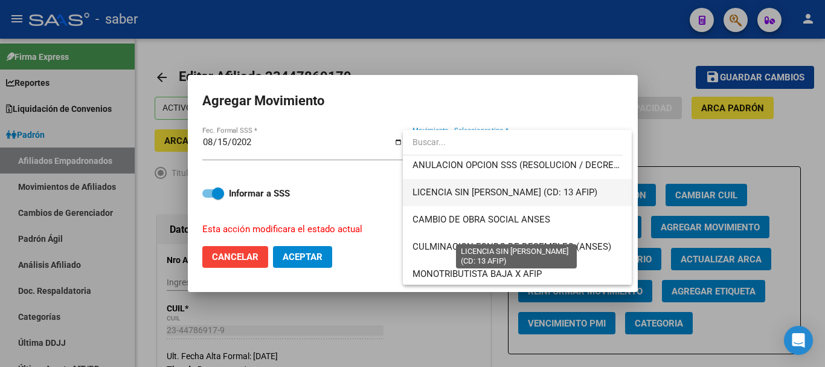
scroll to position [242, 0]
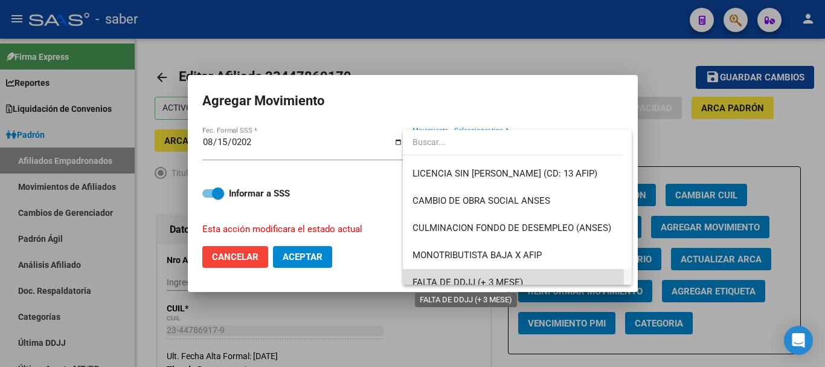
click at [451, 278] on span "FALTA DE DDJJ (+ 3 MESE)" at bounding box center [468, 282] width 111 height 11
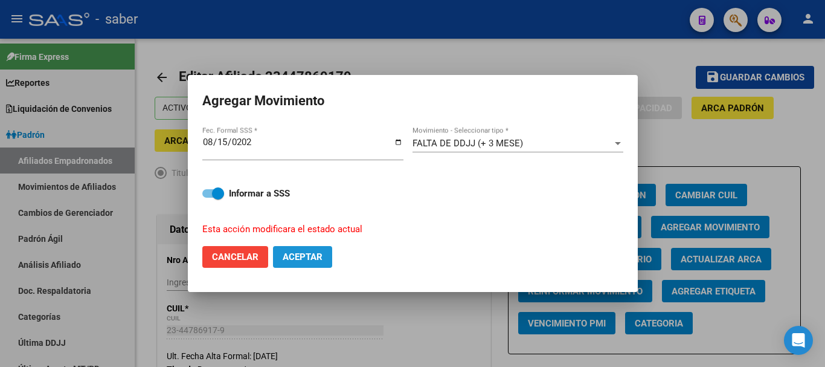
click at [282, 255] on button "Aceptar" at bounding box center [302, 257] width 59 height 22
checkbox input "false"
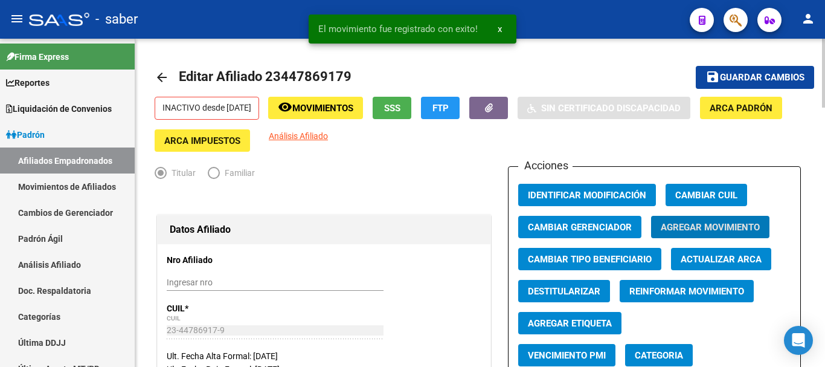
click at [734, 73] on span "Guardar cambios" at bounding box center [762, 78] width 85 height 11
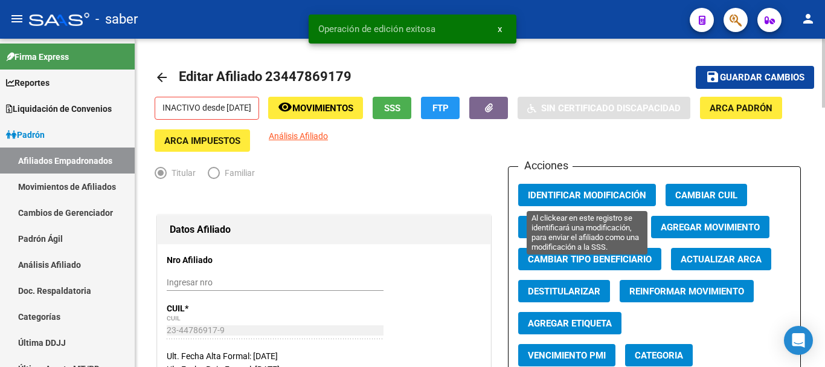
click at [578, 195] on span "Identificar Modificación" at bounding box center [587, 195] width 118 height 11
